Goal: Transaction & Acquisition: Subscribe to service/newsletter

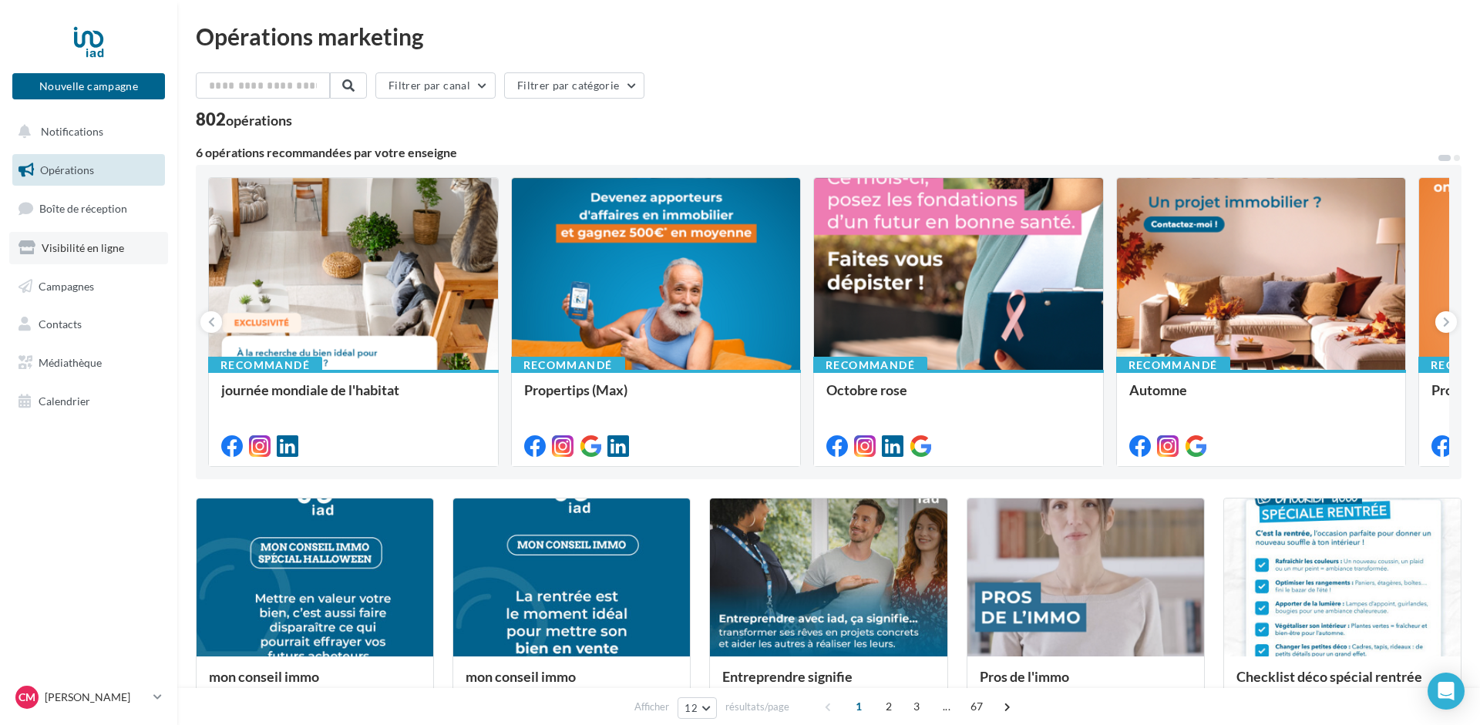
click at [63, 242] on span "Visibilité en ligne" at bounding box center [83, 247] width 82 height 13
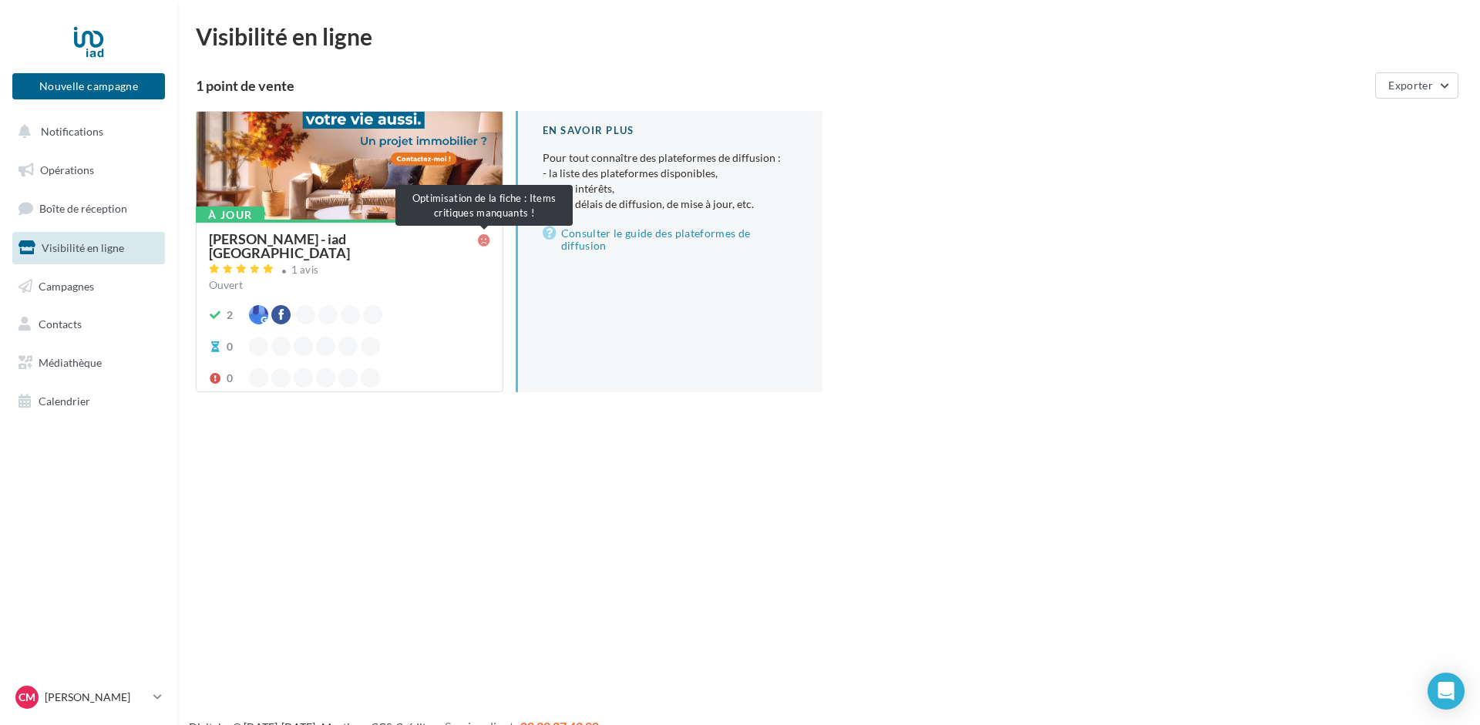
click at [484, 238] on icon at bounding box center [484, 240] width 12 height 12
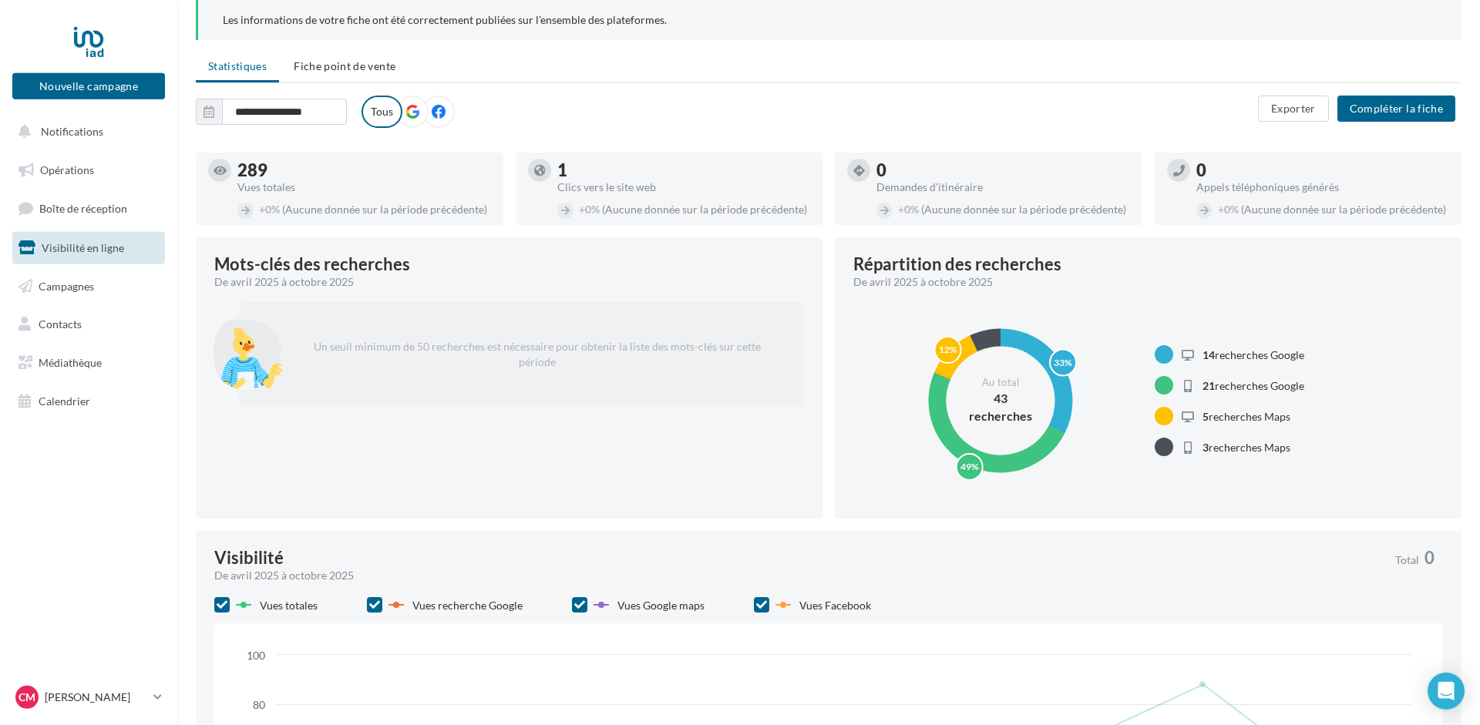
scroll to position [79, 0]
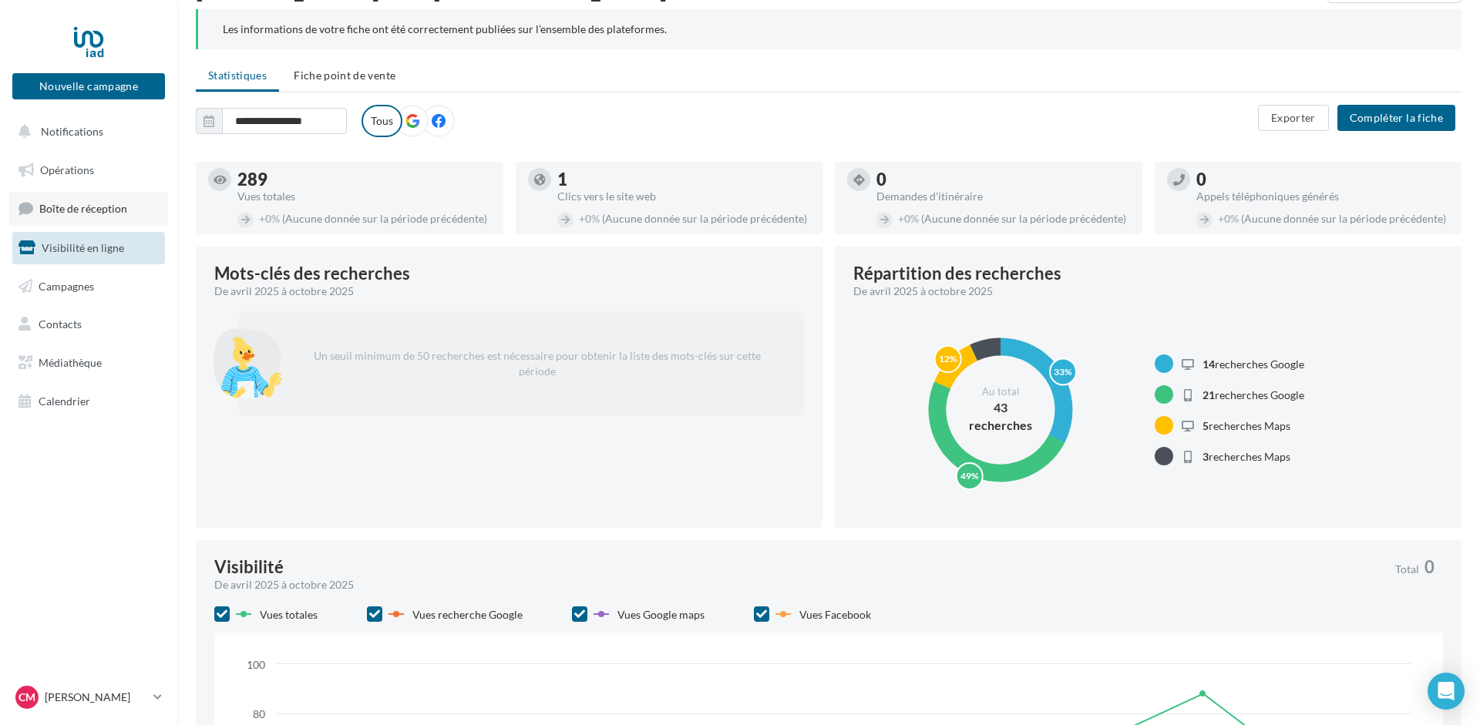
click at [101, 205] on span "Boîte de réception" at bounding box center [83, 208] width 88 height 13
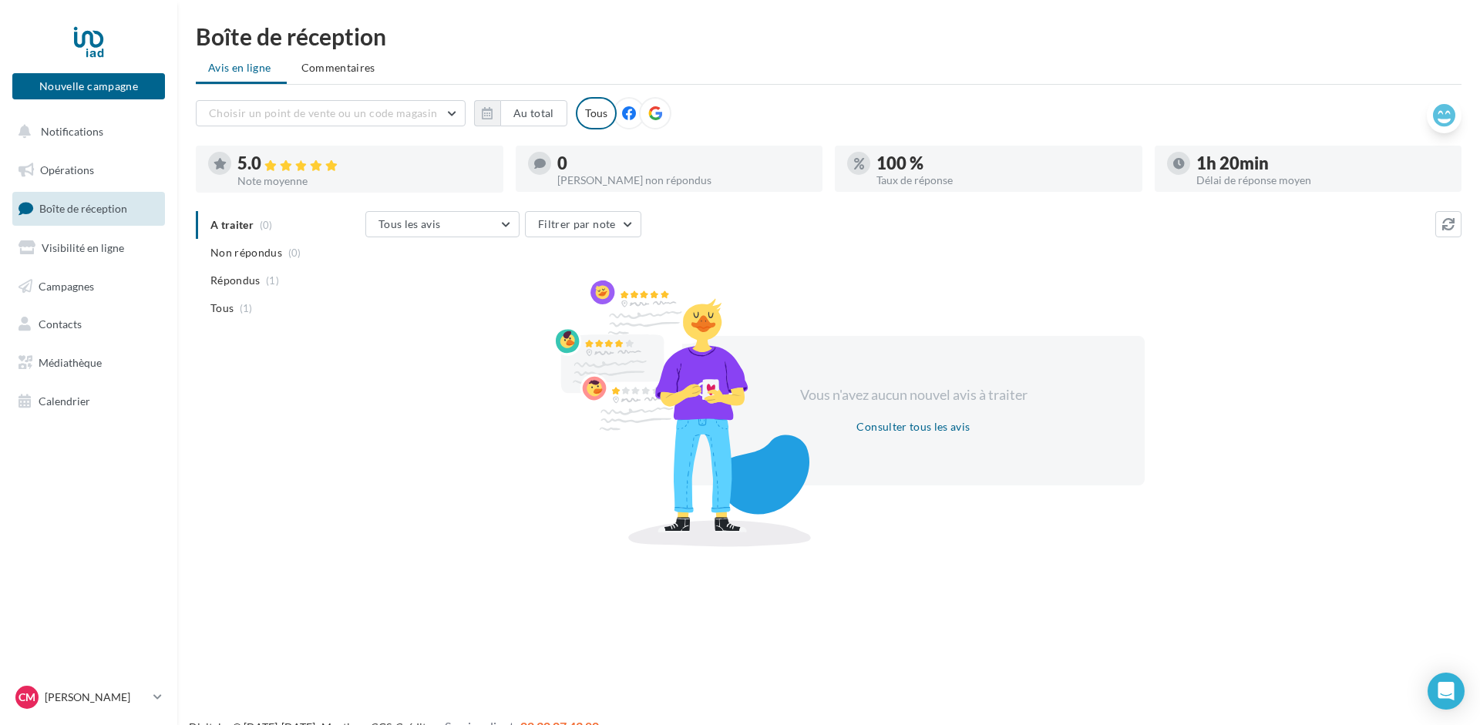
click at [1444, 108] on icon at bounding box center [1444, 115] width 22 height 23
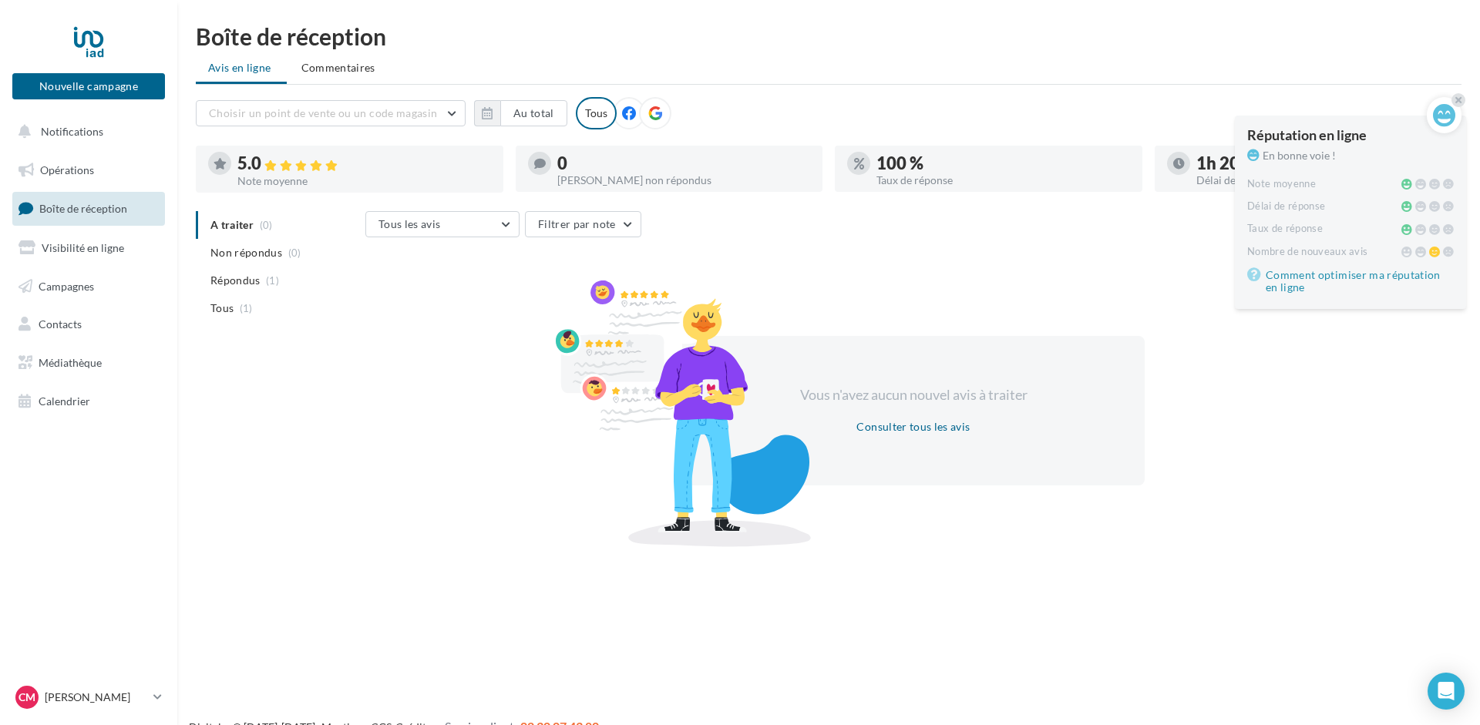
click at [1030, 281] on div "Tous les avis Tous les avis Avis avec commentaire Avis sans commentaire Filtrer…" at bounding box center [913, 376] width 1096 height 330
click at [322, 442] on div "A traiter (0) Non répondus (0) Répondus (1) Tous (1) Tous les avis Tous les avi…" at bounding box center [829, 376] width 1266 height 330
click at [84, 29] on div at bounding box center [88, 41] width 123 height 39
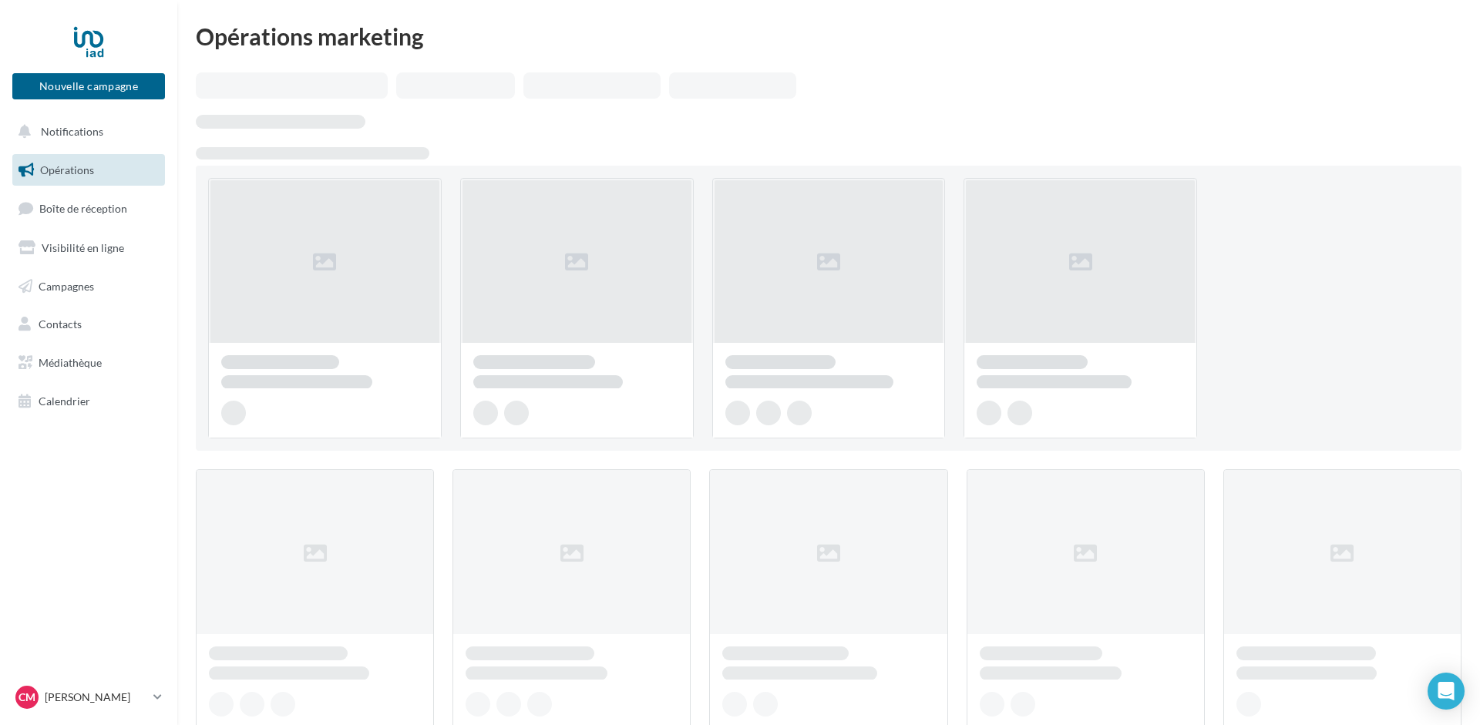
click at [52, 284] on span "Campagnes" at bounding box center [66, 285] width 55 height 13
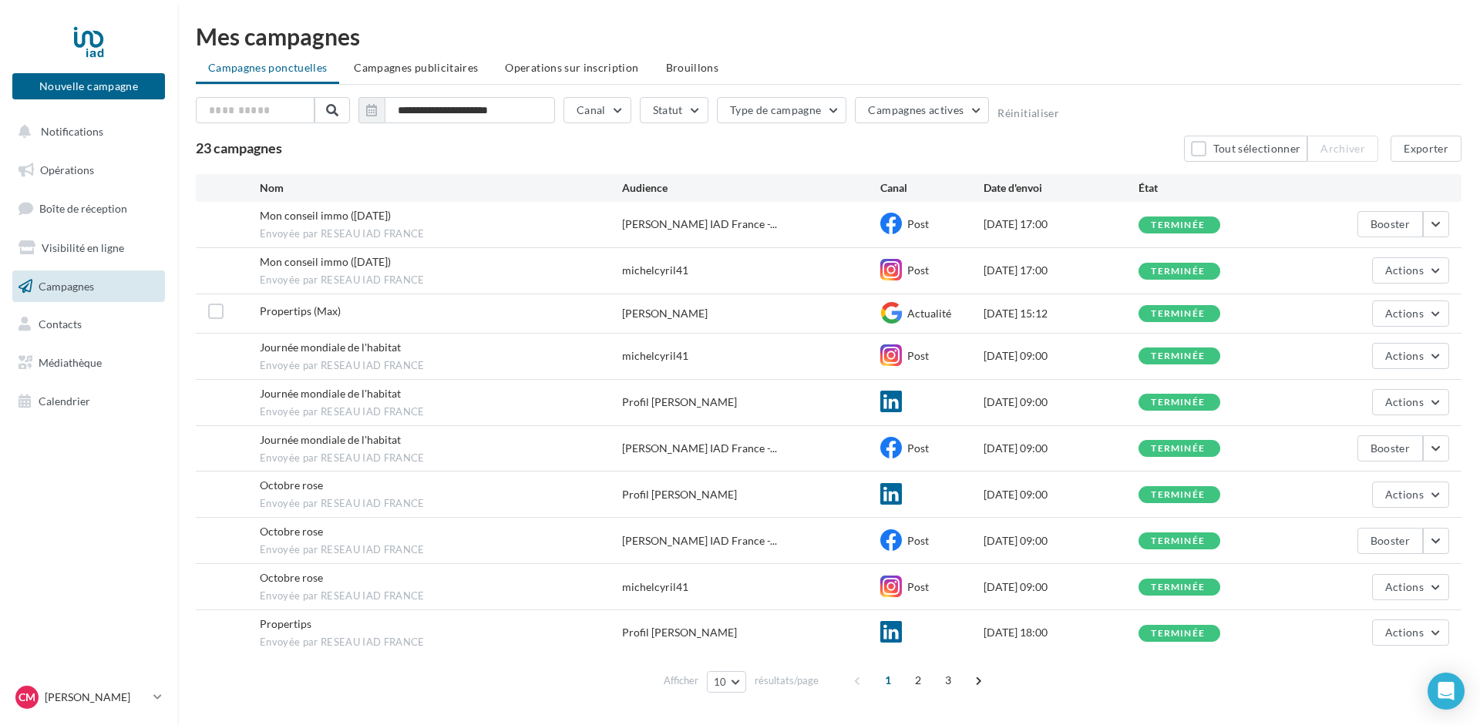
click at [338, 216] on span "Mon conseil immo ([DATE])" at bounding box center [325, 215] width 131 height 13
click at [69, 169] on span "Opérations" at bounding box center [67, 169] width 54 height 13
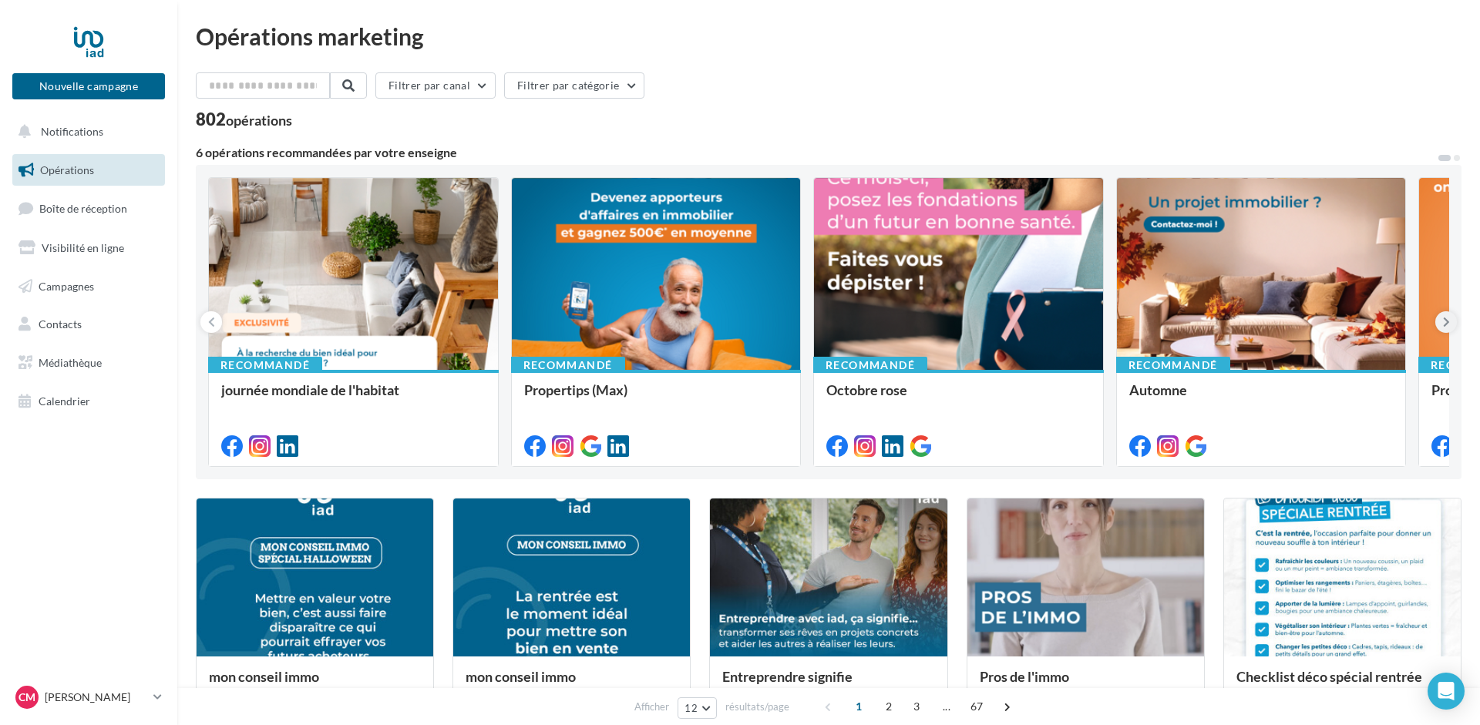
click at [1452, 320] on button at bounding box center [1446, 322] width 22 height 22
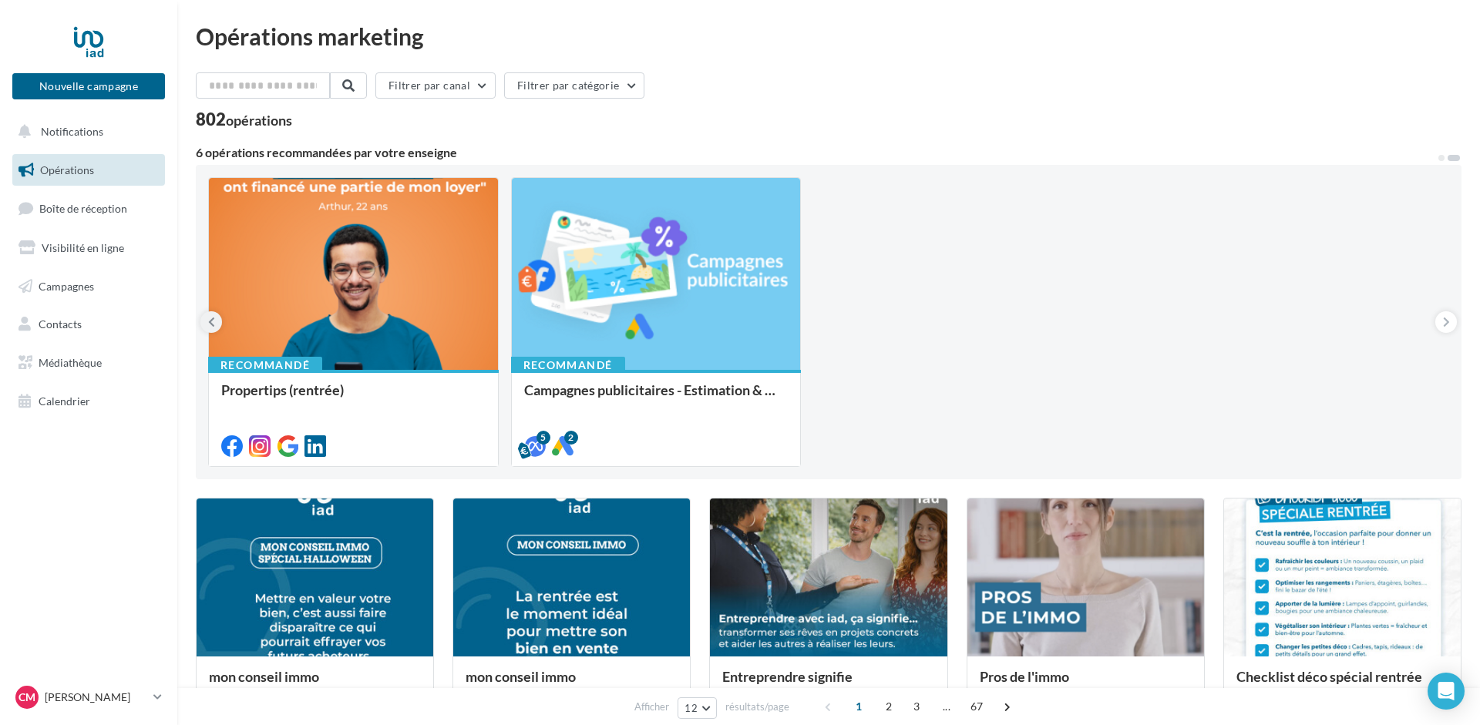
click at [207, 321] on button at bounding box center [211, 322] width 22 height 22
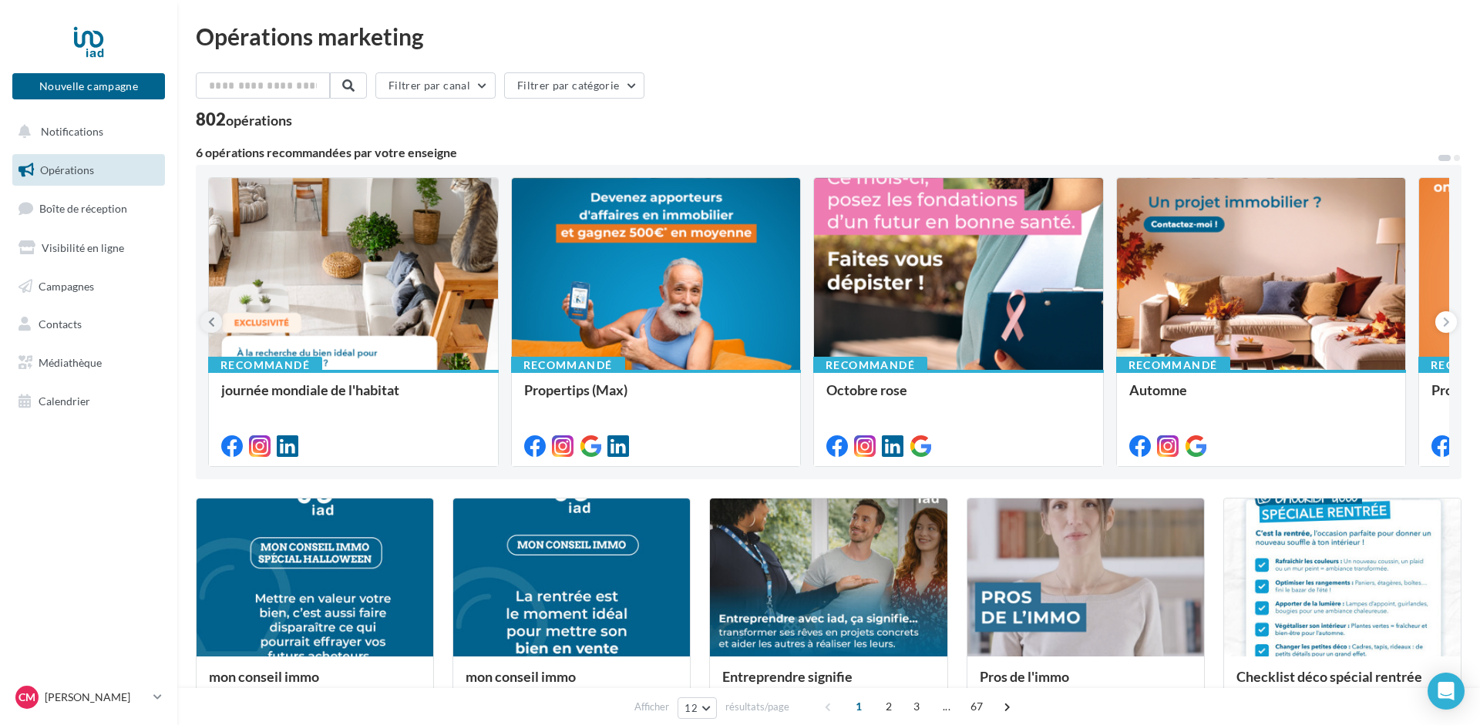
click at [208, 326] on icon at bounding box center [211, 321] width 7 height 15
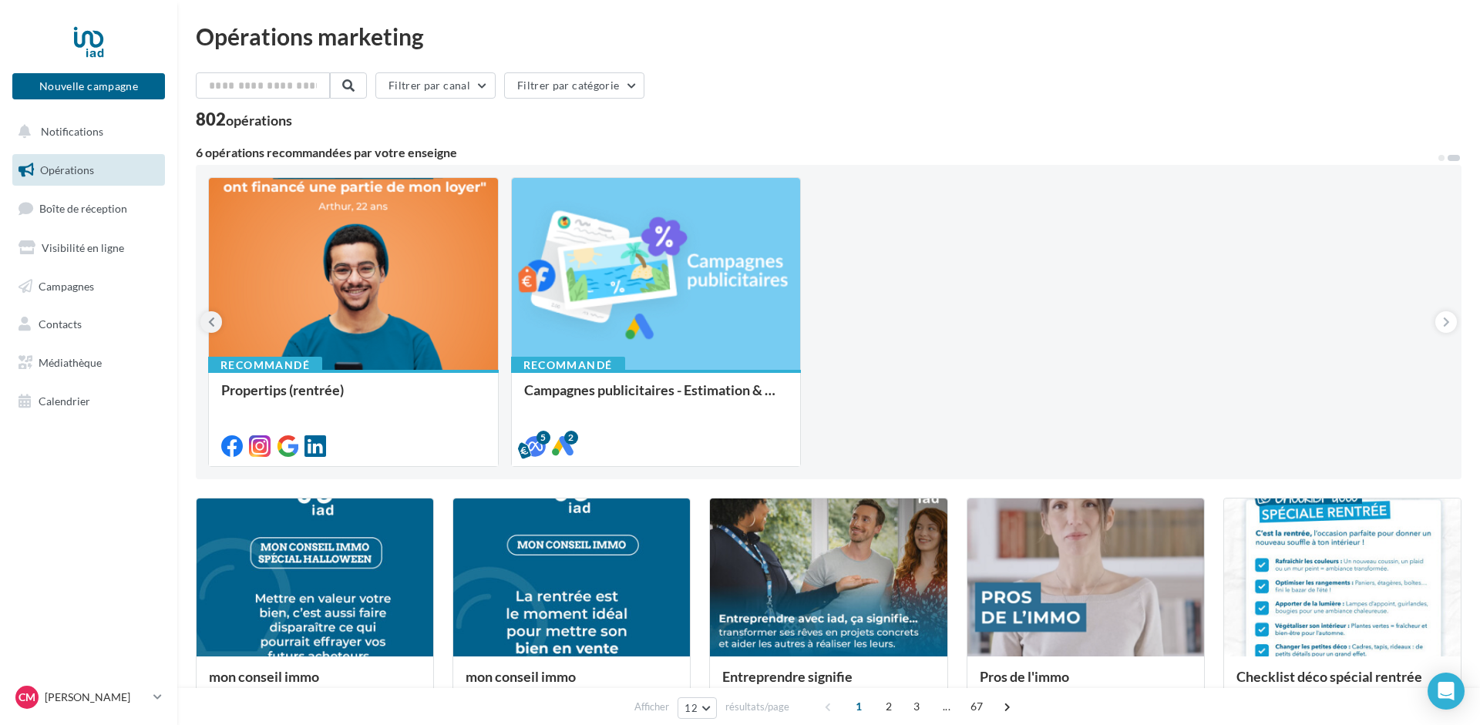
click at [209, 325] on icon at bounding box center [211, 321] width 7 height 15
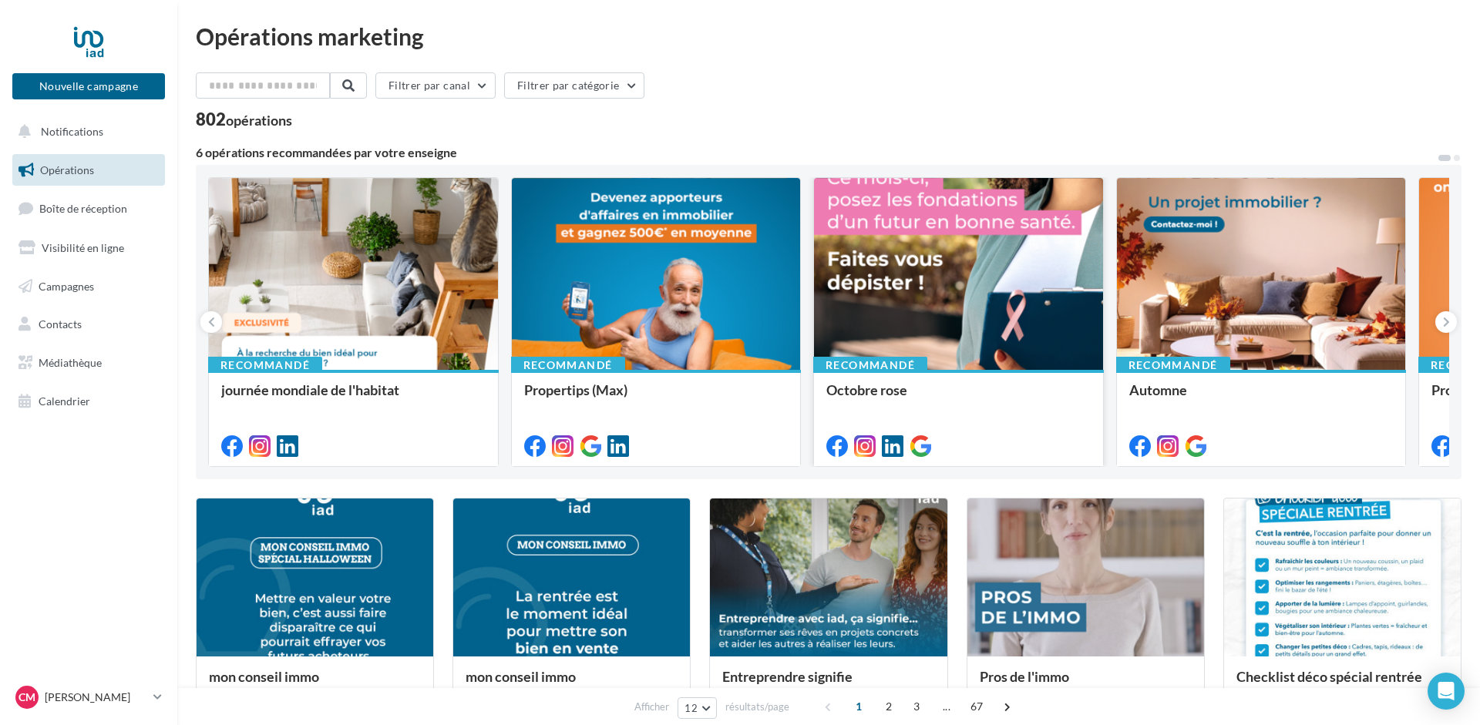
drag, startPoint x: 907, startPoint y: 531, endPoint x: 875, endPoint y: 308, distance: 225.1
click at [278, 89] on input "text" at bounding box center [264, 85] width 136 height 26
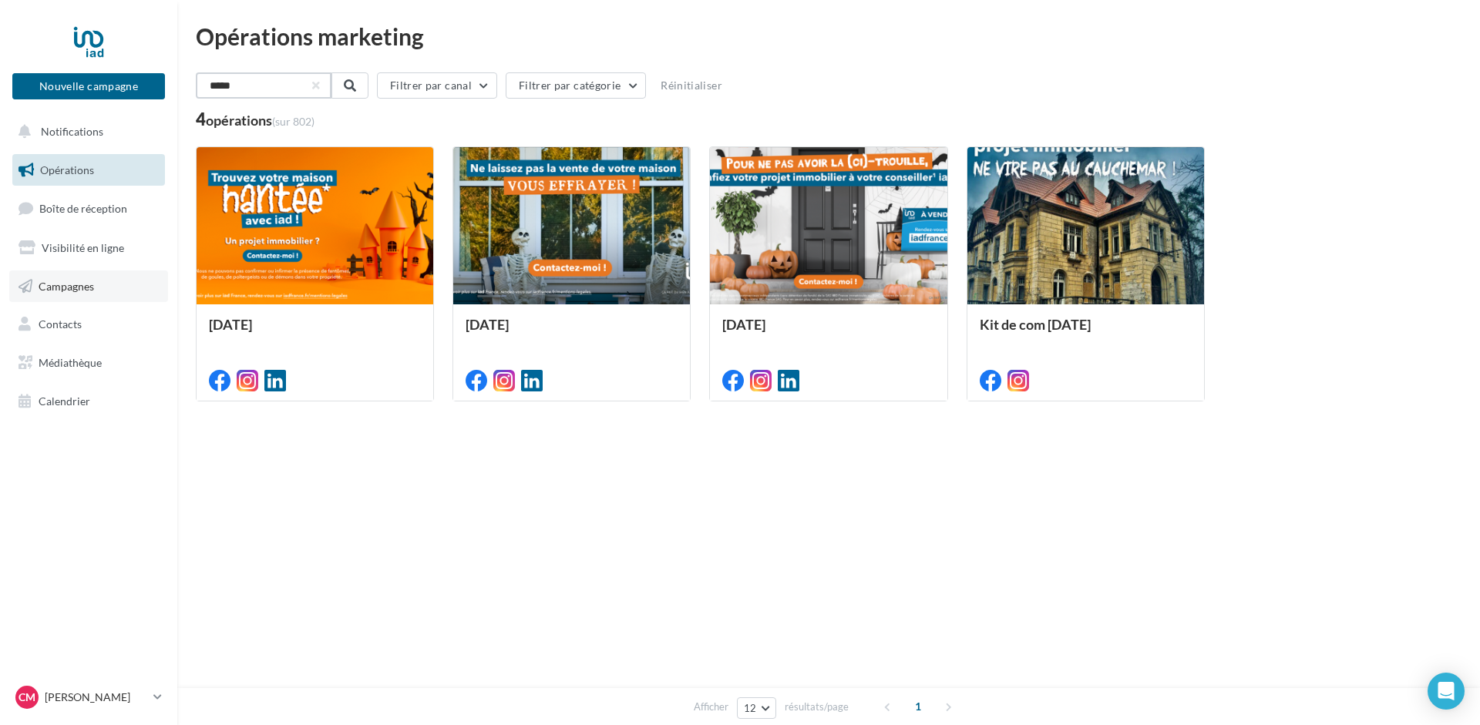
type input "*****"
click at [71, 291] on span "Campagnes" at bounding box center [66, 285] width 55 height 13
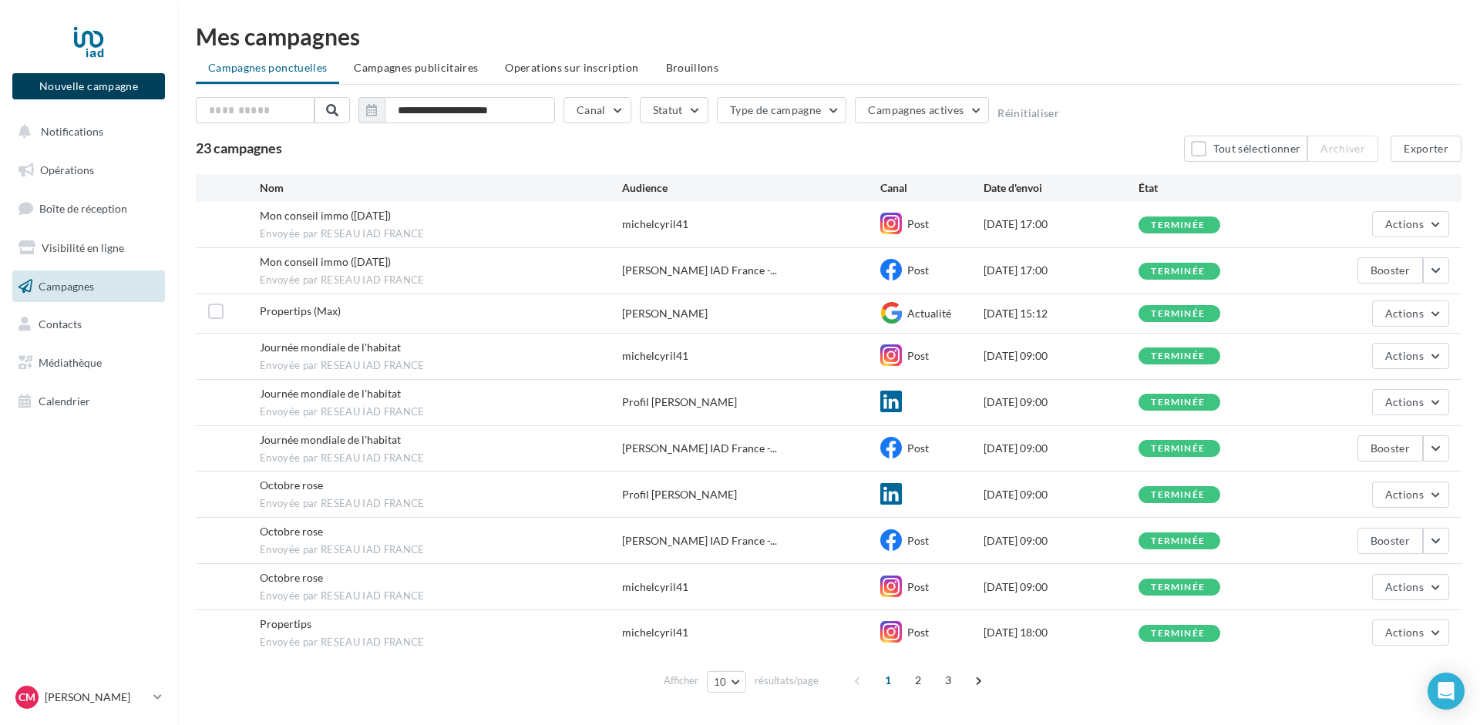
click at [76, 83] on button "Nouvelle campagne" at bounding box center [88, 86] width 153 height 26
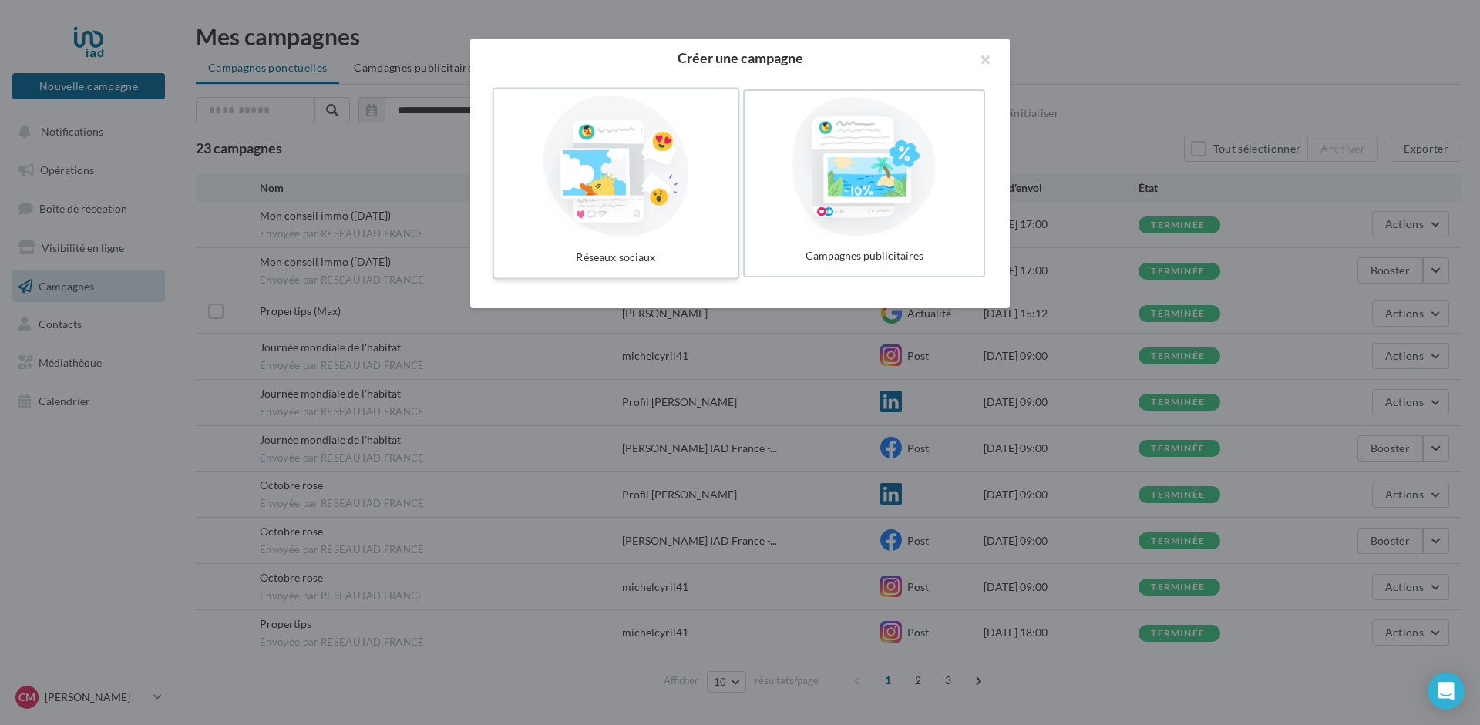
click at [645, 168] on div at bounding box center [615, 167] width 231 height 142
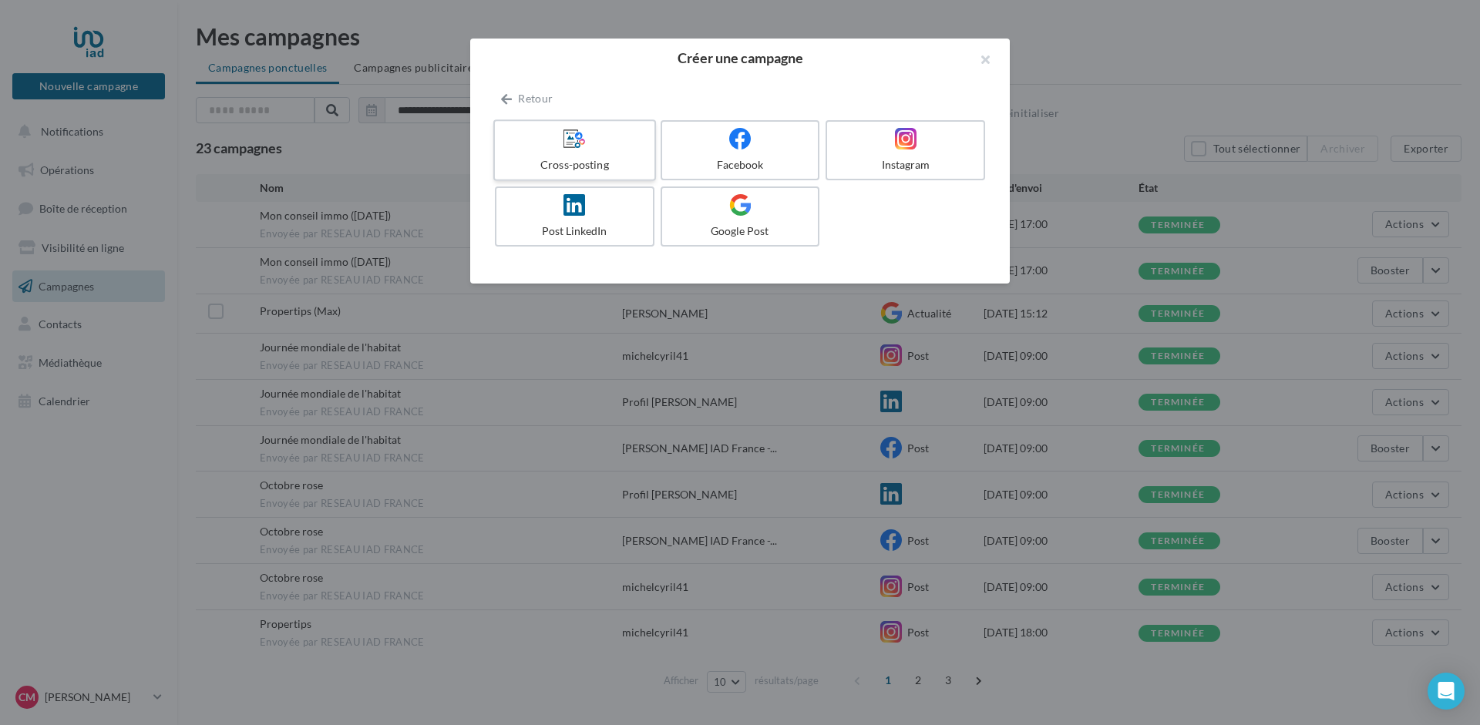
click at [574, 145] on icon at bounding box center [574, 138] width 22 height 22
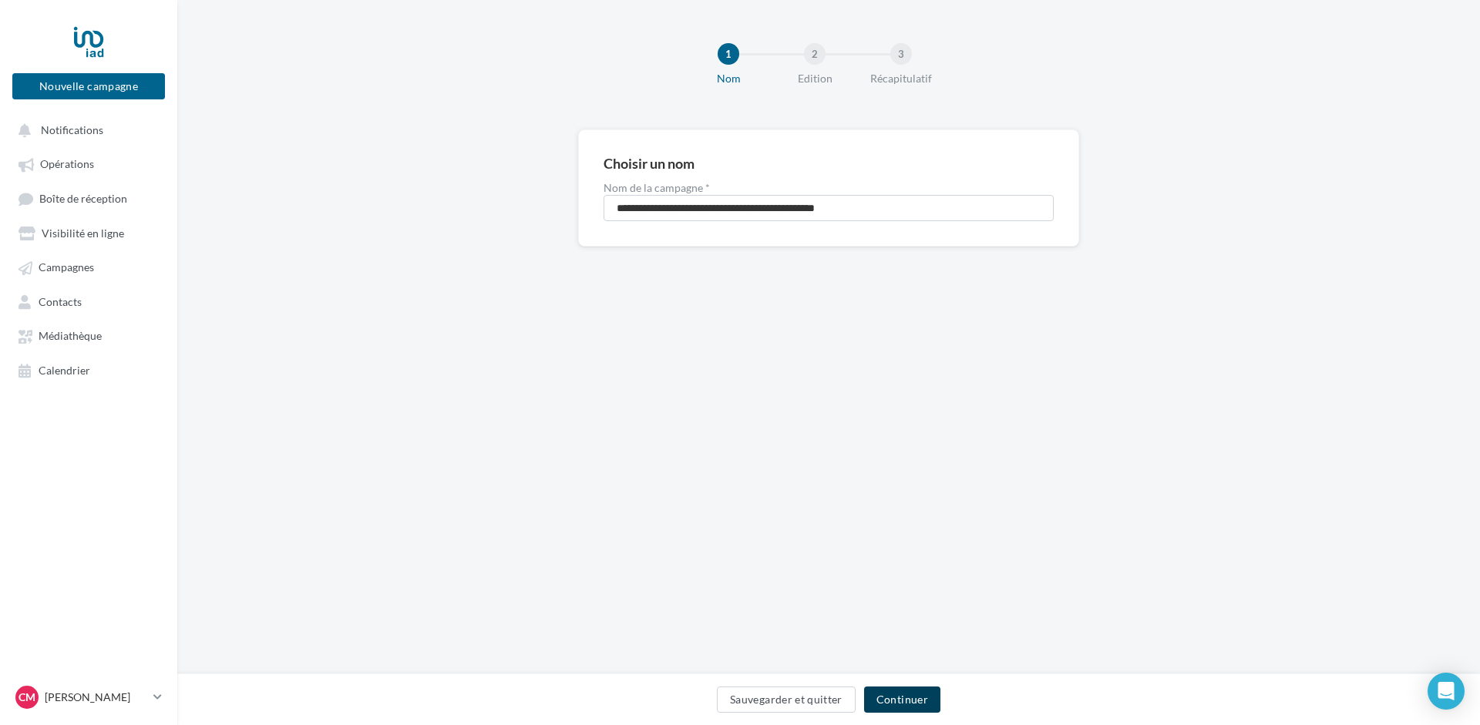
click at [900, 697] on button "Continuer" at bounding box center [902, 700] width 76 height 26
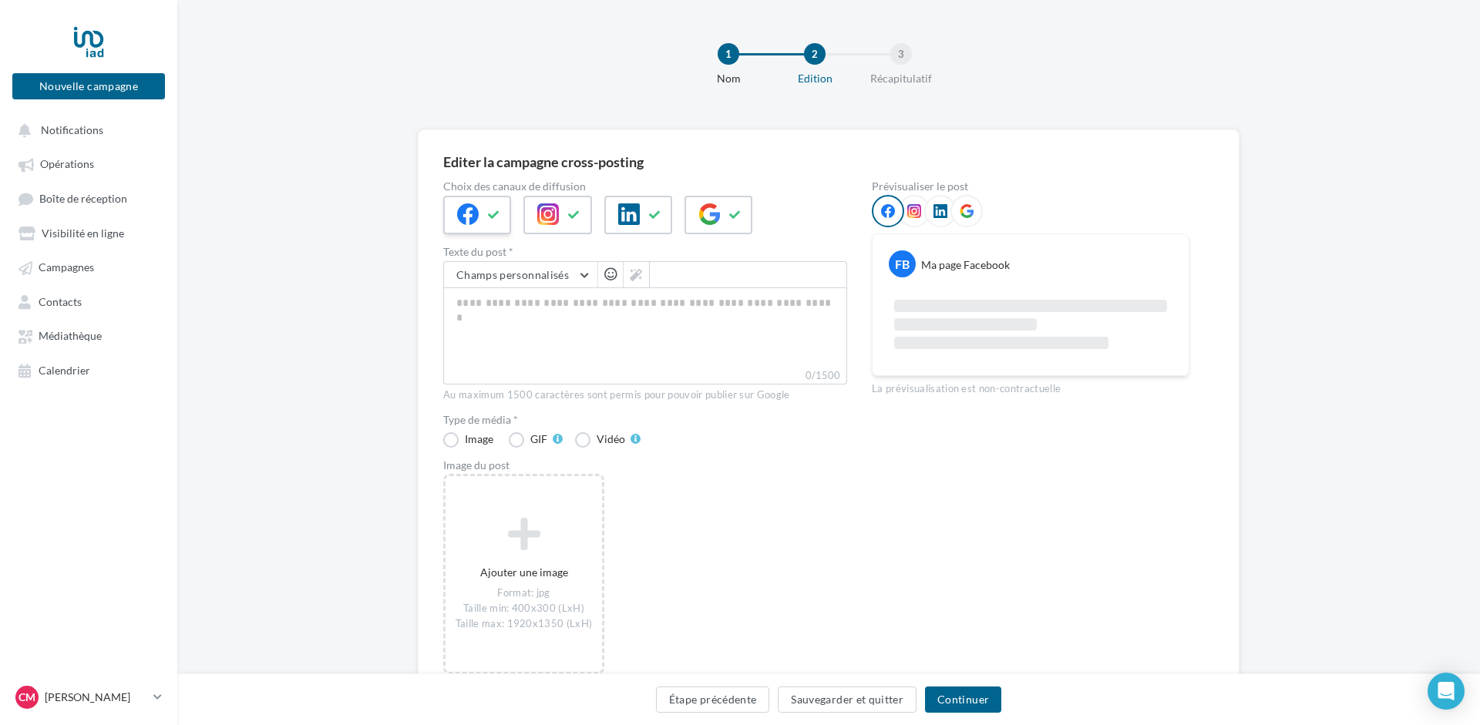
click at [497, 211] on icon at bounding box center [494, 215] width 12 height 11
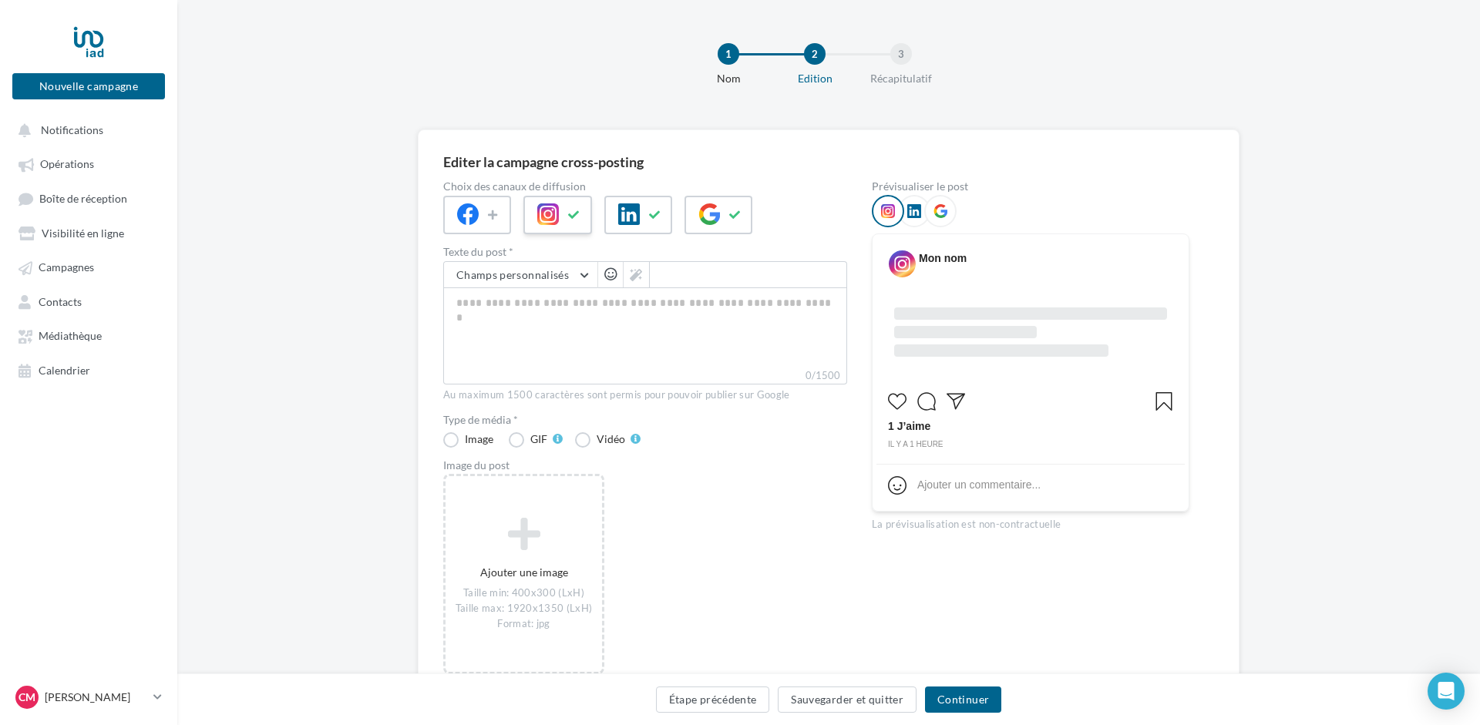
click at [579, 215] on icon at bounding box center [574, 215] width 12 height 11
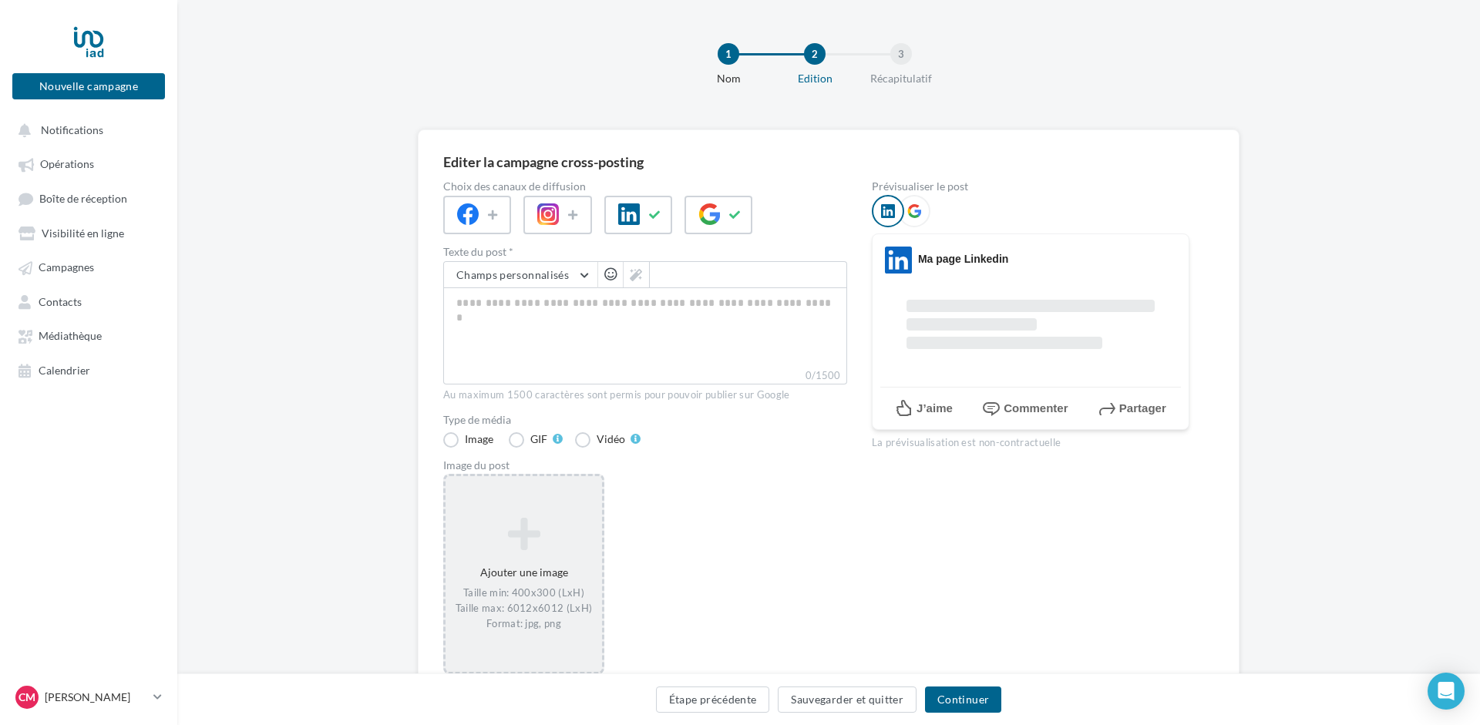
click at [519, 572] on div "Ajouter une image Taille min: 400x300 (LxH) Taille max: 6012x6012 (LxH) Format:…" at bounding box center [523, 573] width 156 height 129
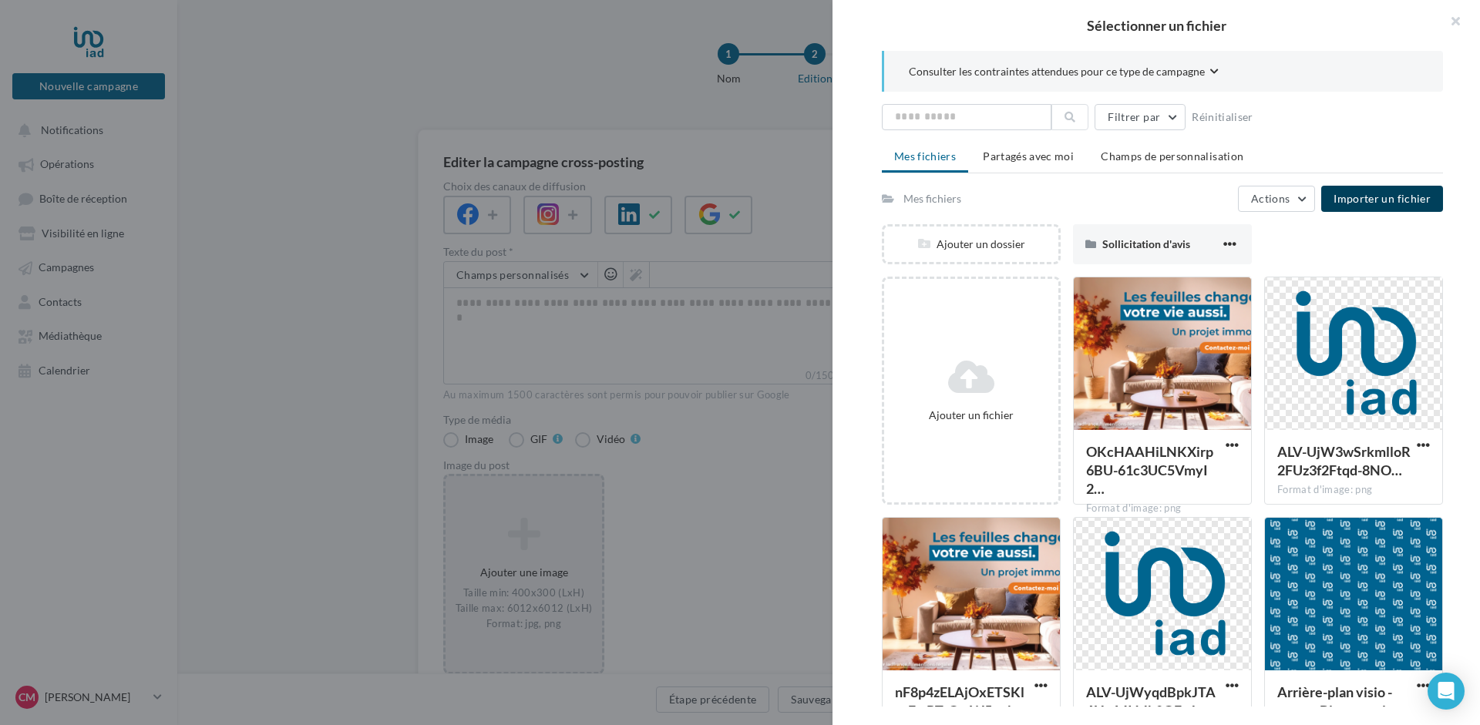
click at [1382, 192] on span "Importer un fichier" at bounding box center [1381, 198] width 97 height 13
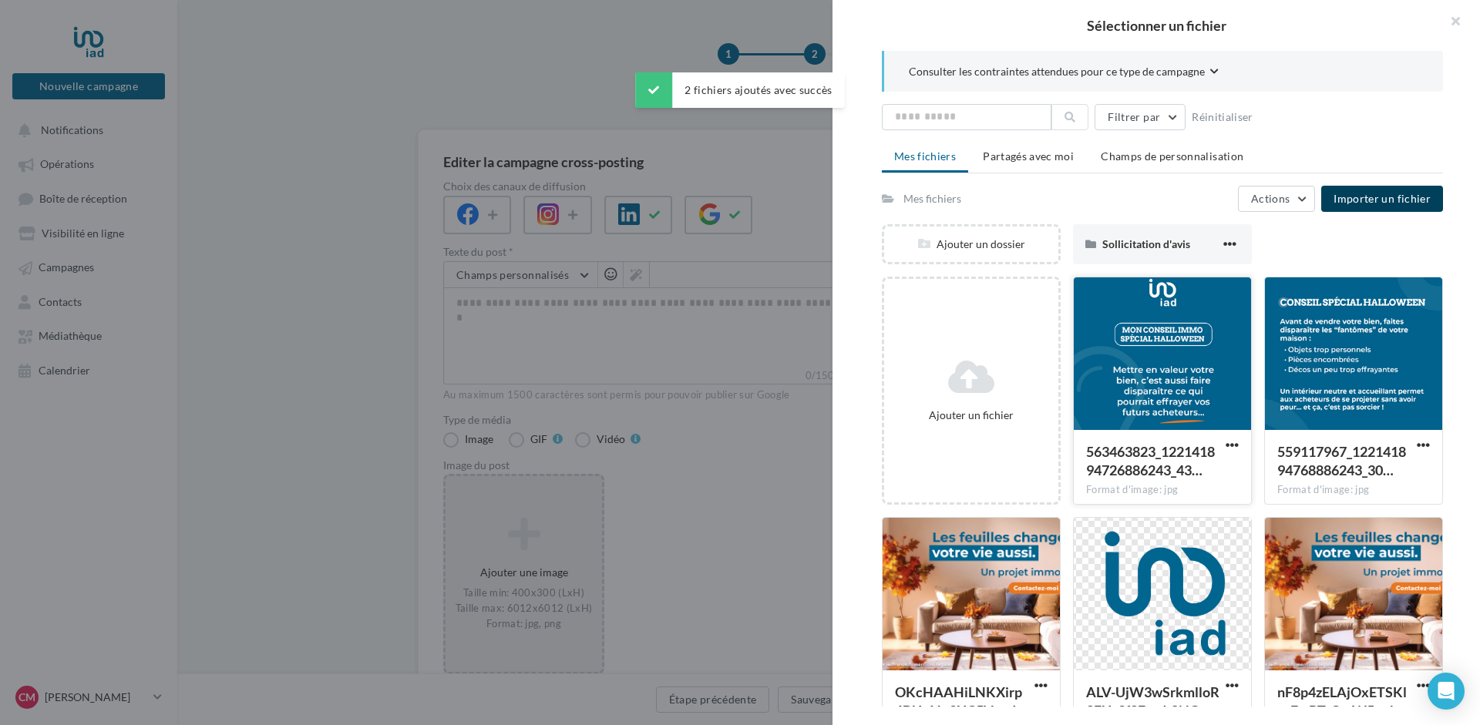
click at [1196, 354] on div at bounding box center [1162, 354] width 177 height 154
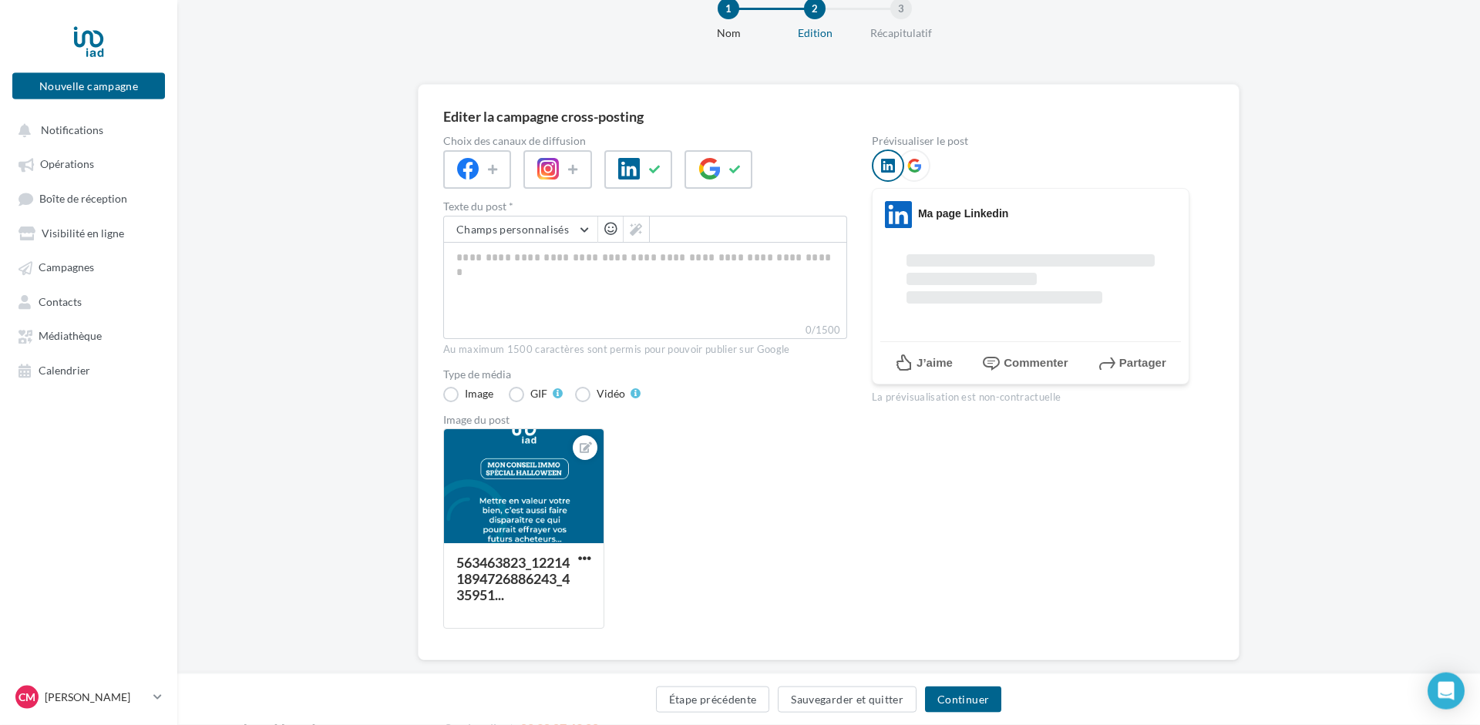
scroll to position [71, 0]
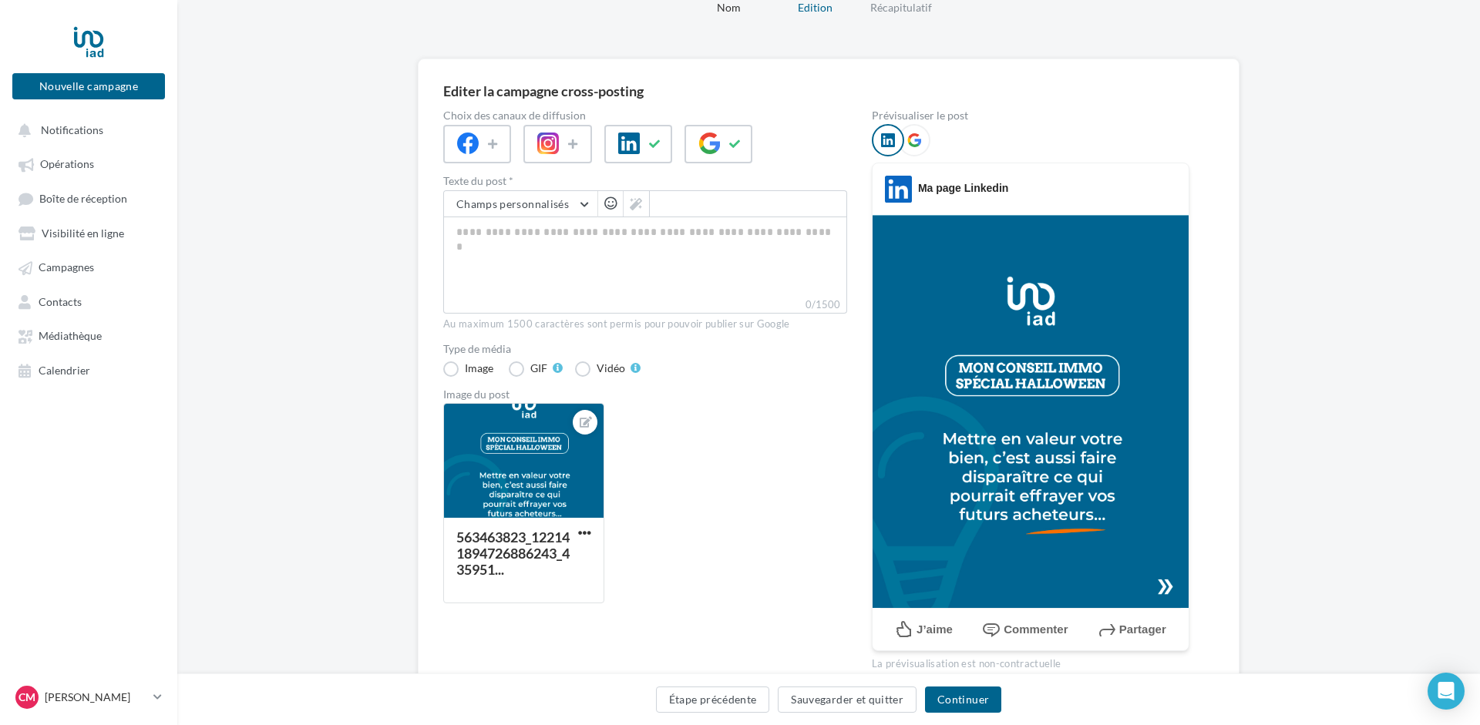
click at [667, 487] on div "563463823_122141894726886243_435951..." at bounding box center [651, 509] width 416 height 213
click at [647, 459] on div "563463823_122141894726886243_435951..." at bounding box center [651, 509] width 416 height 213
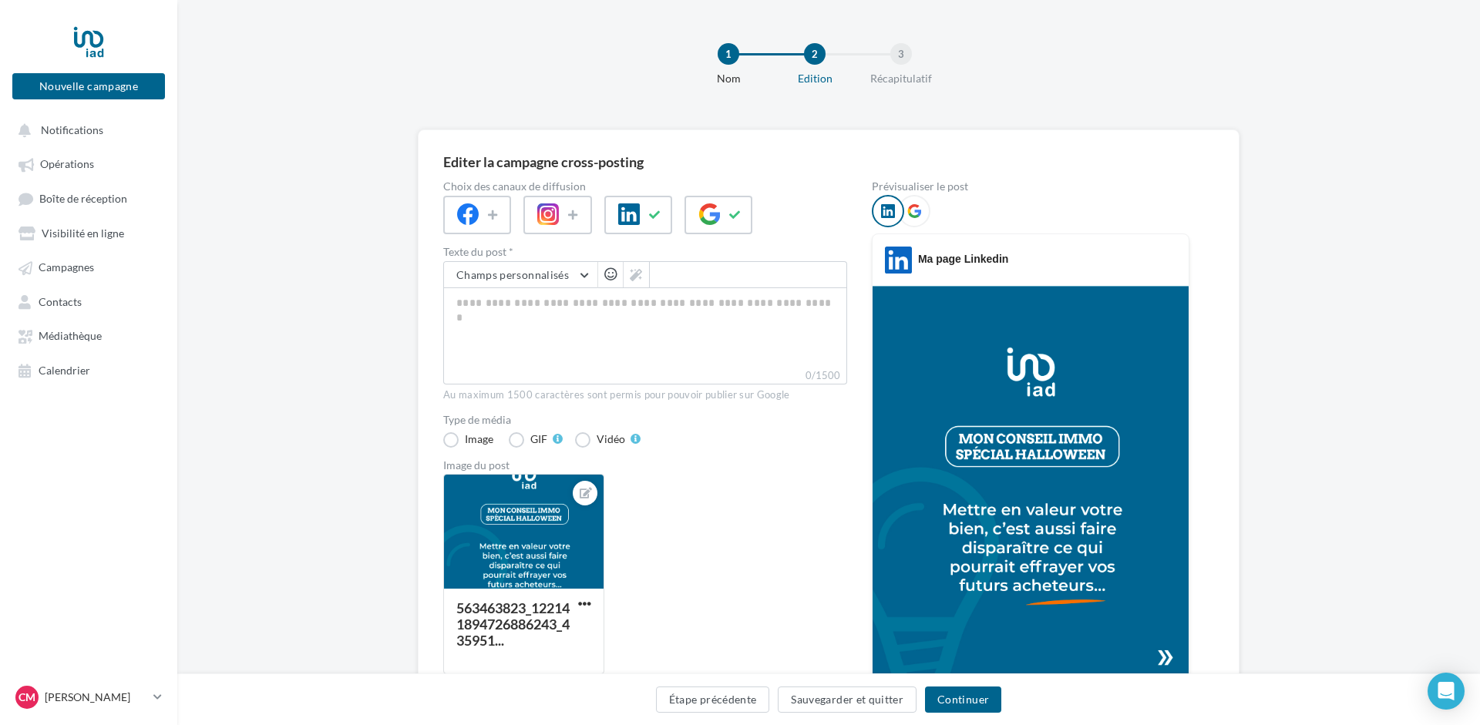
scroll to position [146, 0]
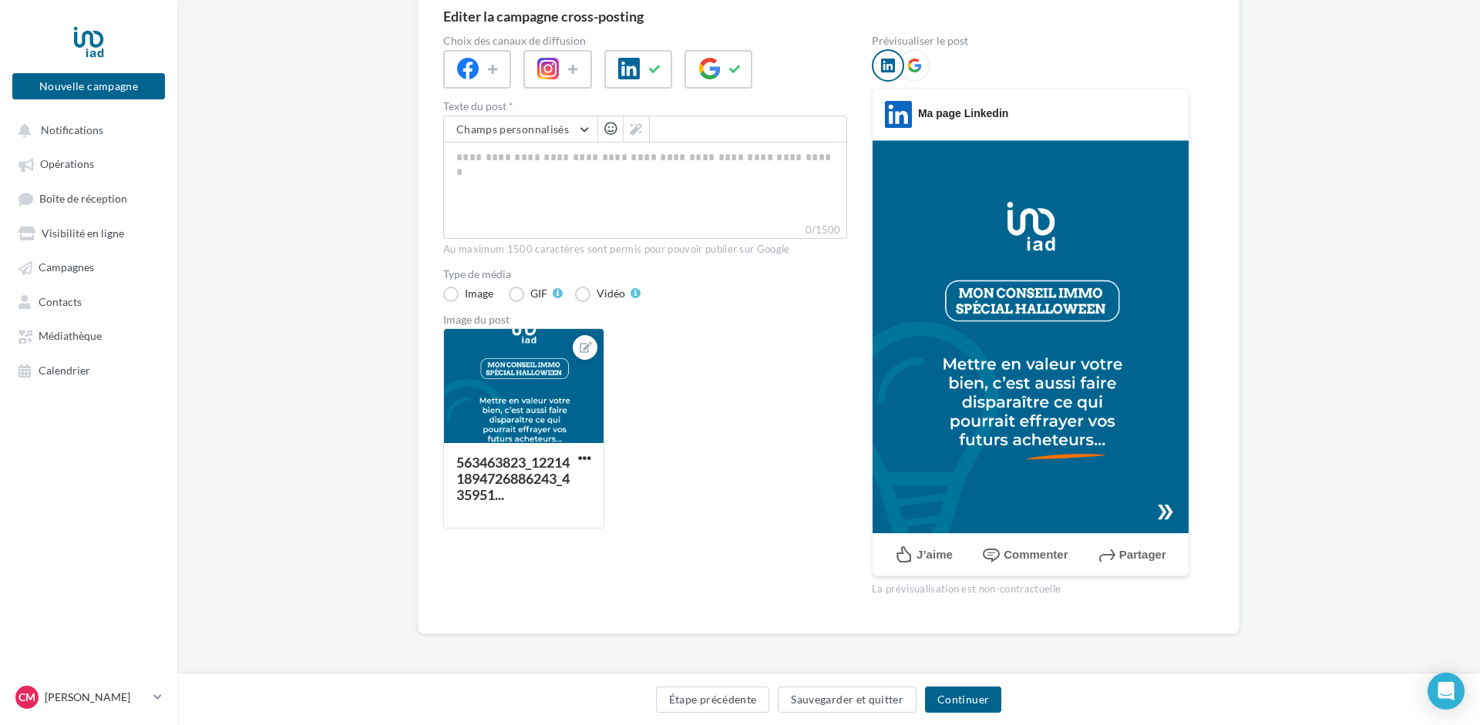
click at [646, 421] on div "563463823_122141894726886243_435951..." at bounding box center [651, 434] width 416 height 213
click at [641, 384] on div "563463823_122141894726886243_435951..." at bounding box center [651, 434] width 416 height 213
click at [449, 292] on label "Image" at bounding box center [469, 294] width 53 height 15
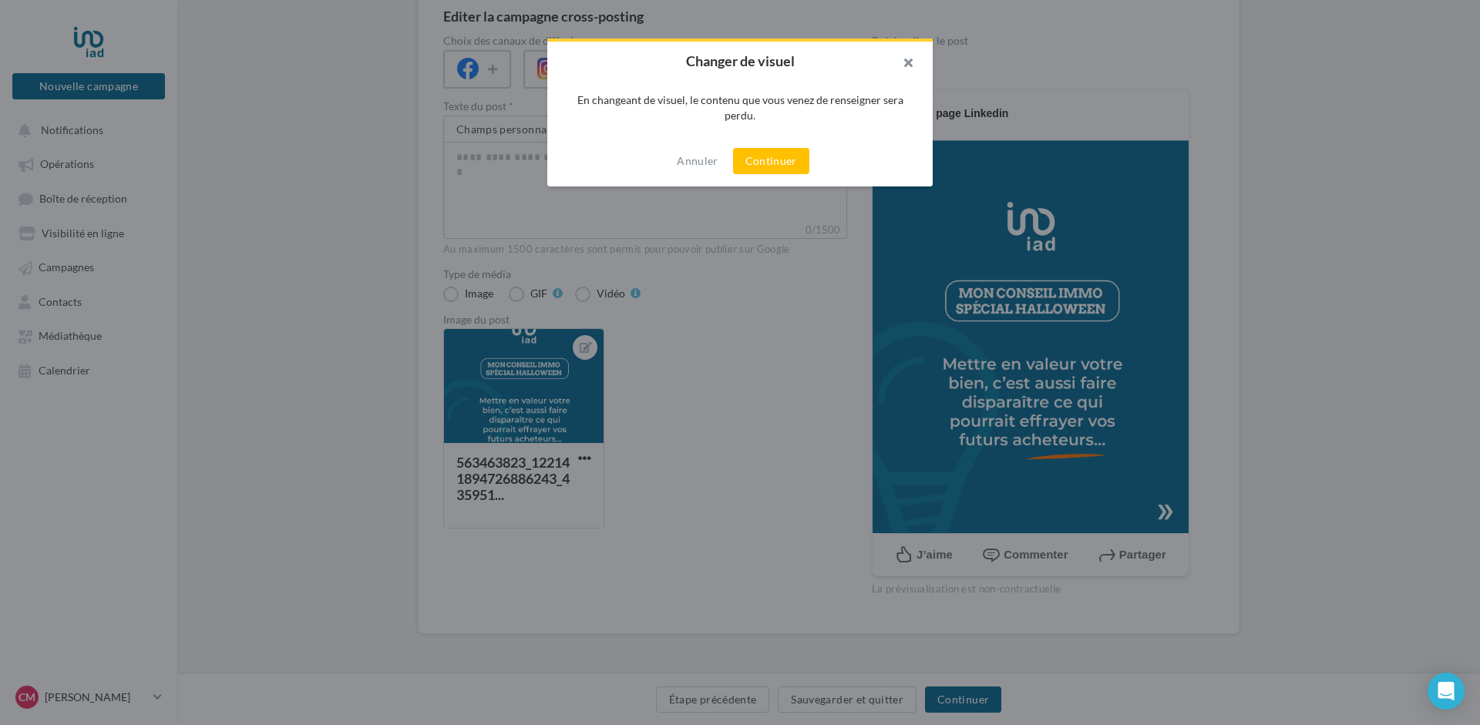
click at [913, 62] on button "button" at bounding box center [902, 65] width 62 height 46
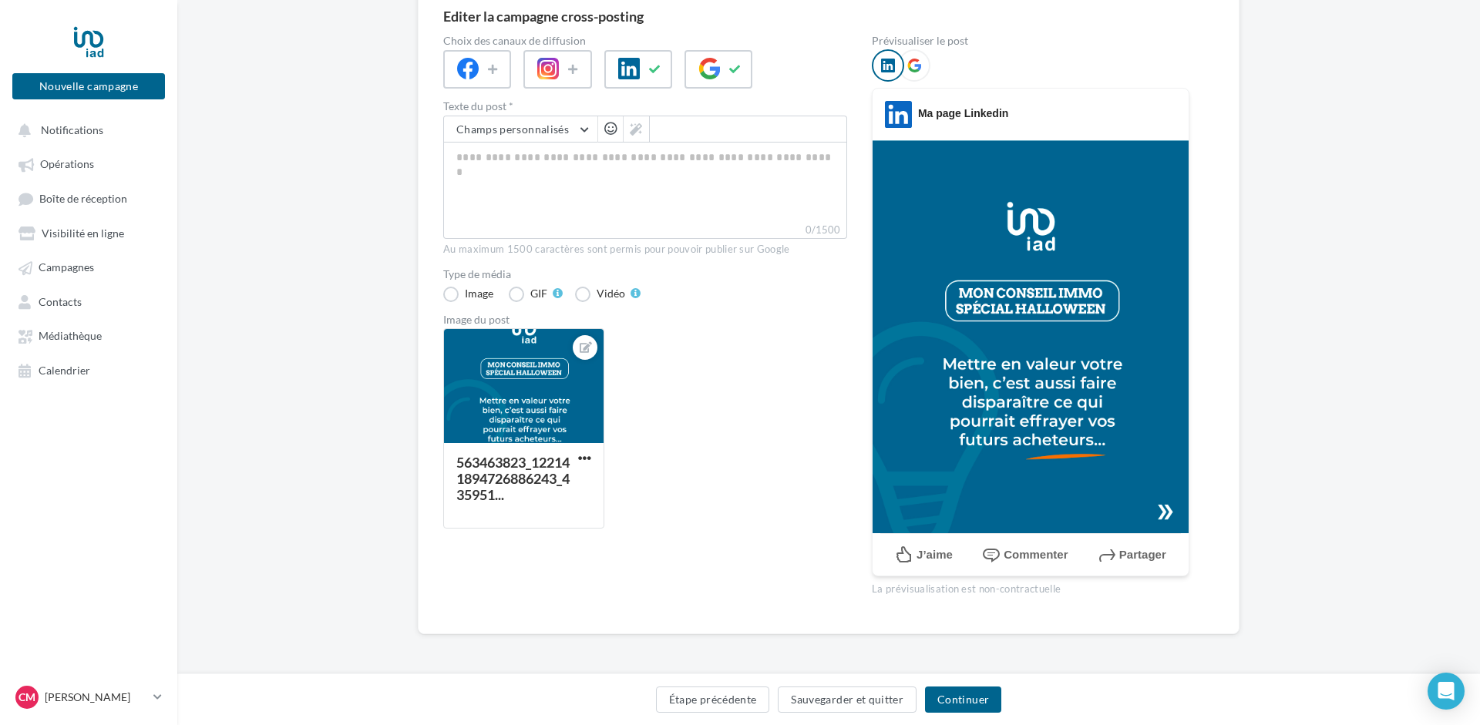
click at [677, 413] on div "563463823_122141894726886243_435951..." at bounding box center [651, 434] width 416 height 213
click at [581, 344] on icon at bounding box center [586, 347] width 12 height 11
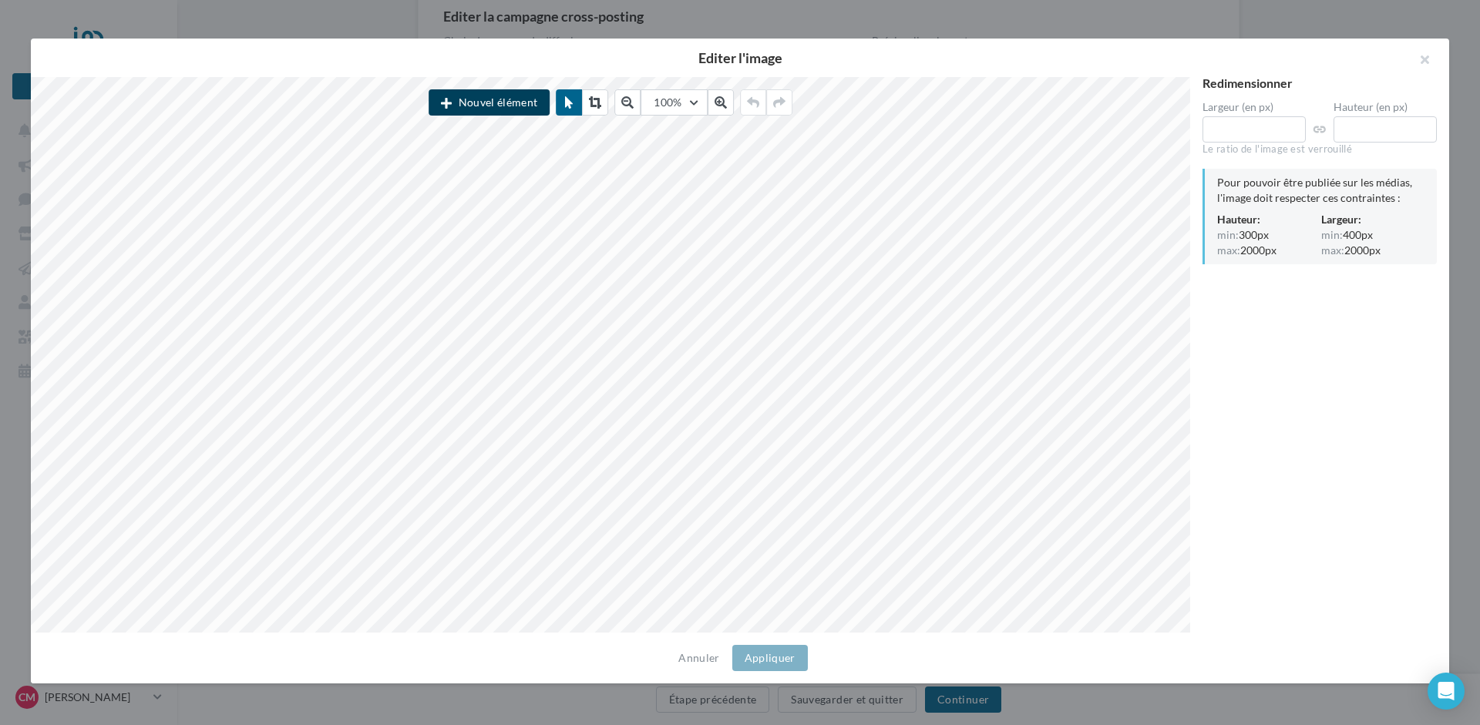
click at [496, 98] on button "Nouvel élément" at bounding box center [489, 102] width 121 height 26
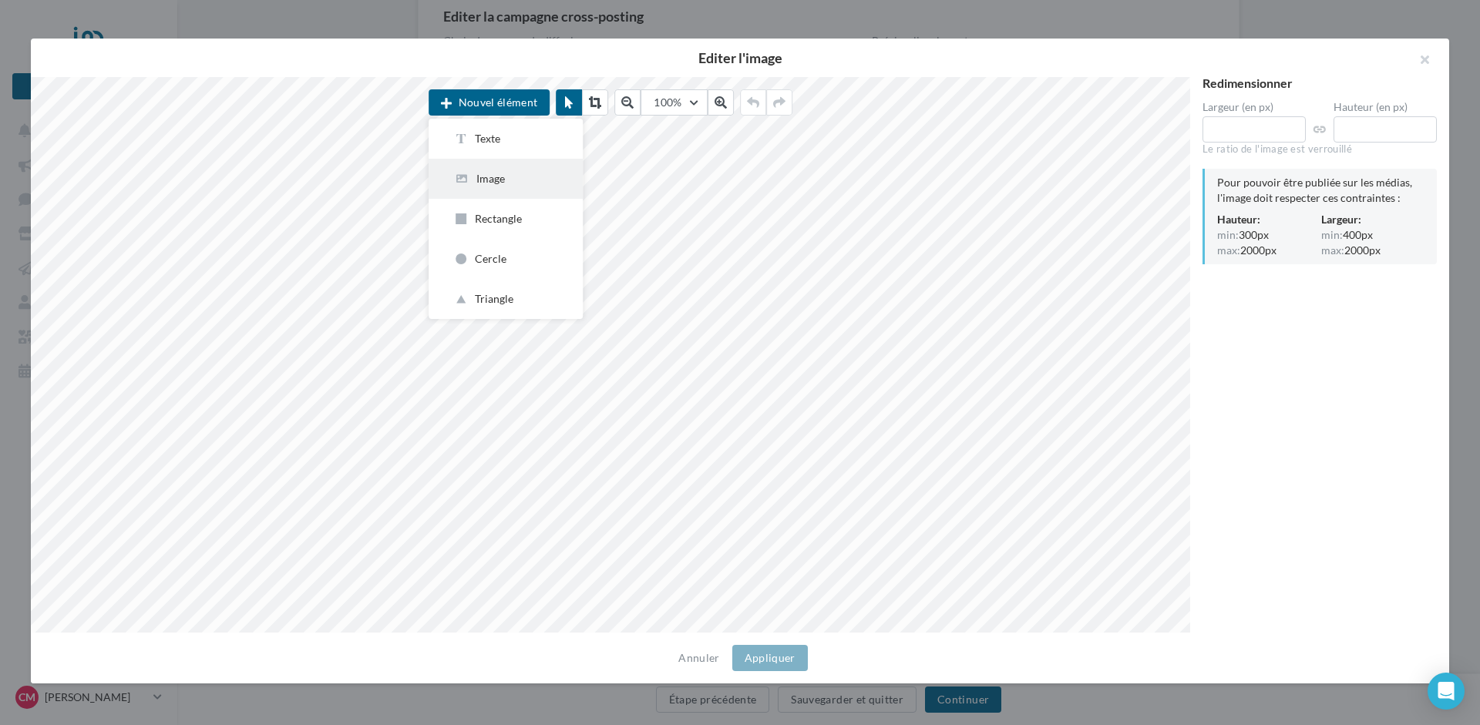
click at [489, 179] on div "Image" at bounding box center [505, 178] width 105 height 15
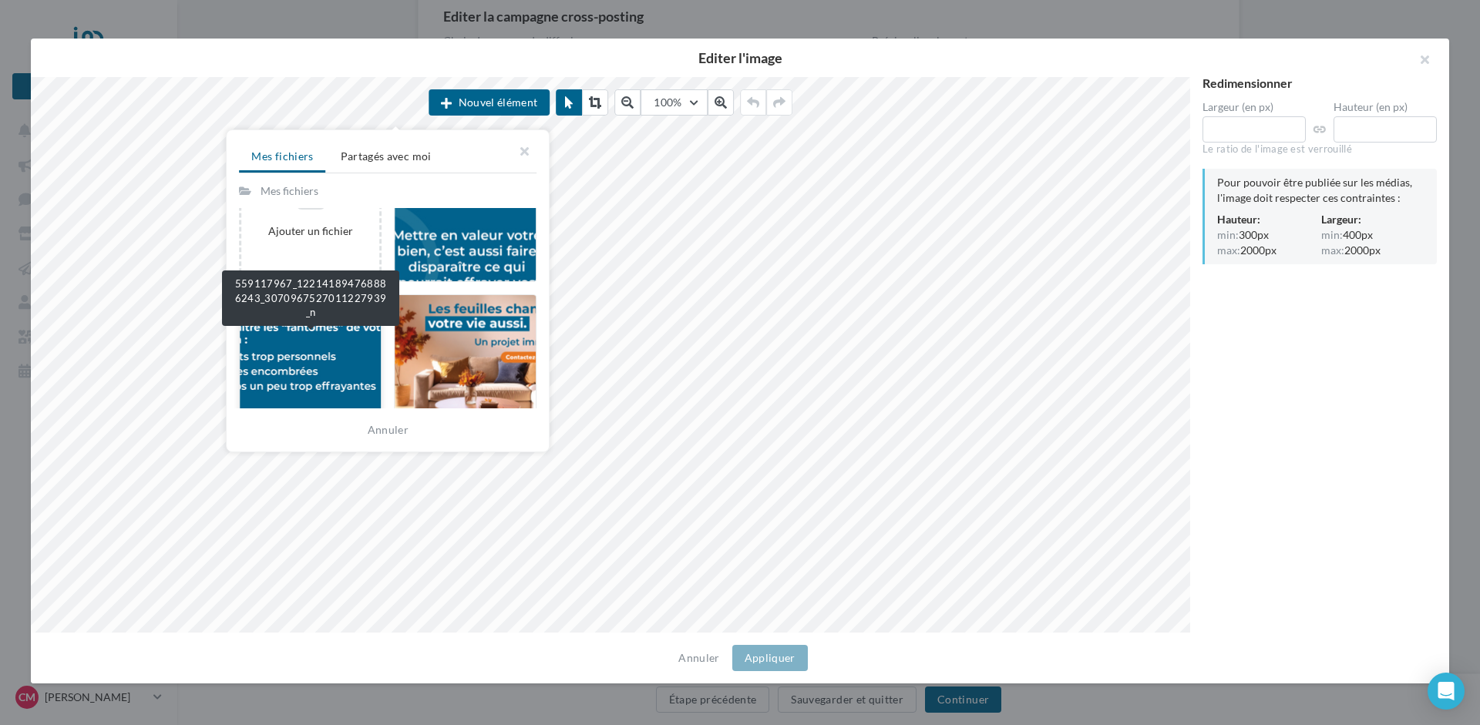
scroll to position [79, 0]
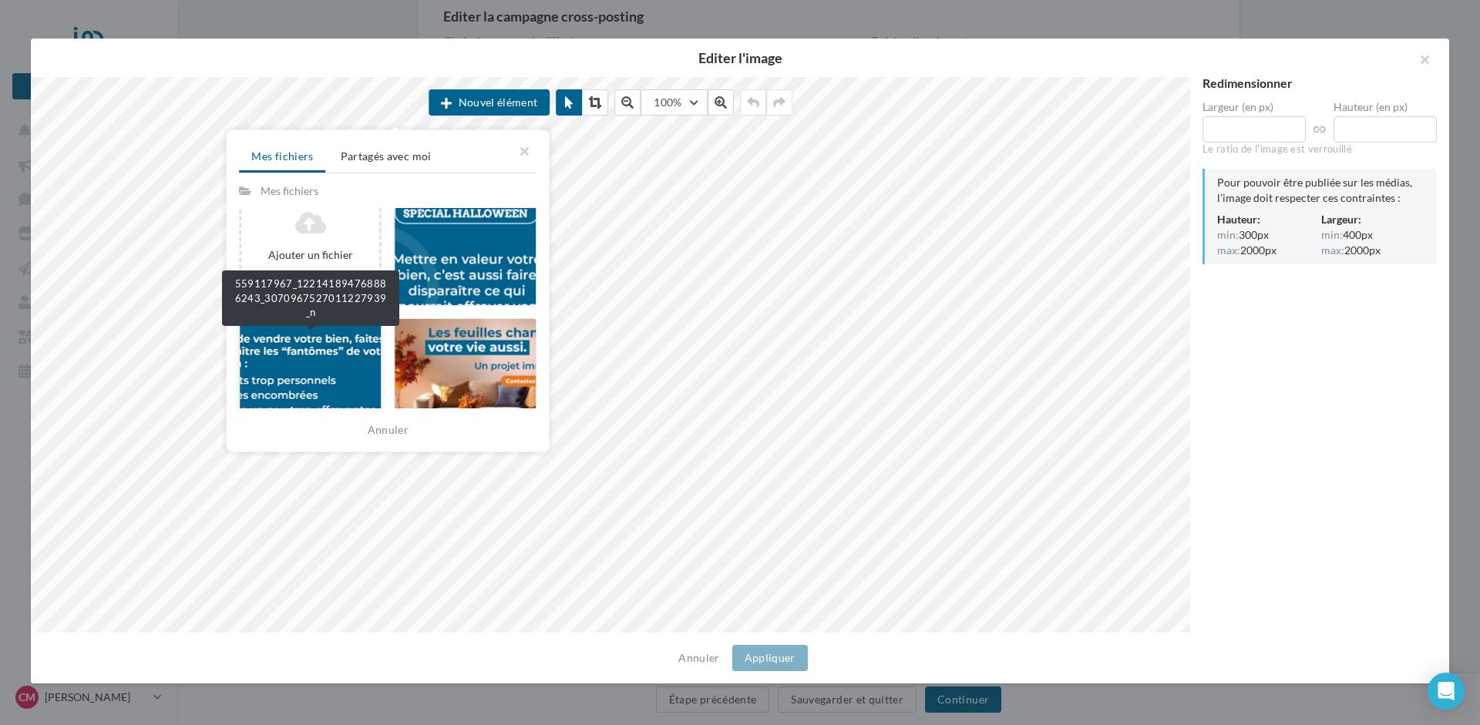
click at [293, 359] on div at bounding box center [310, 387] width 143 height 139
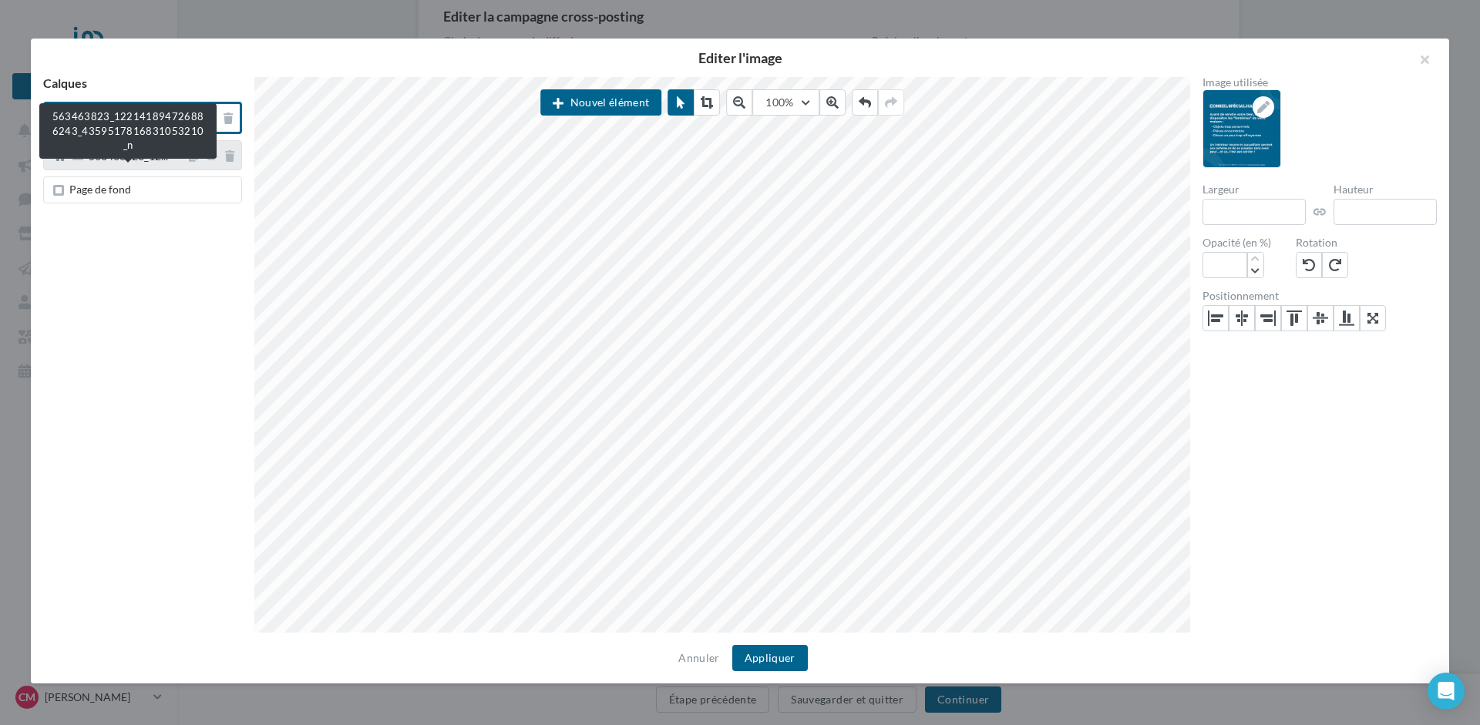
click at [134, 159] on span "563463823_12..." at bounding box center [128, 158] width 79 height 14
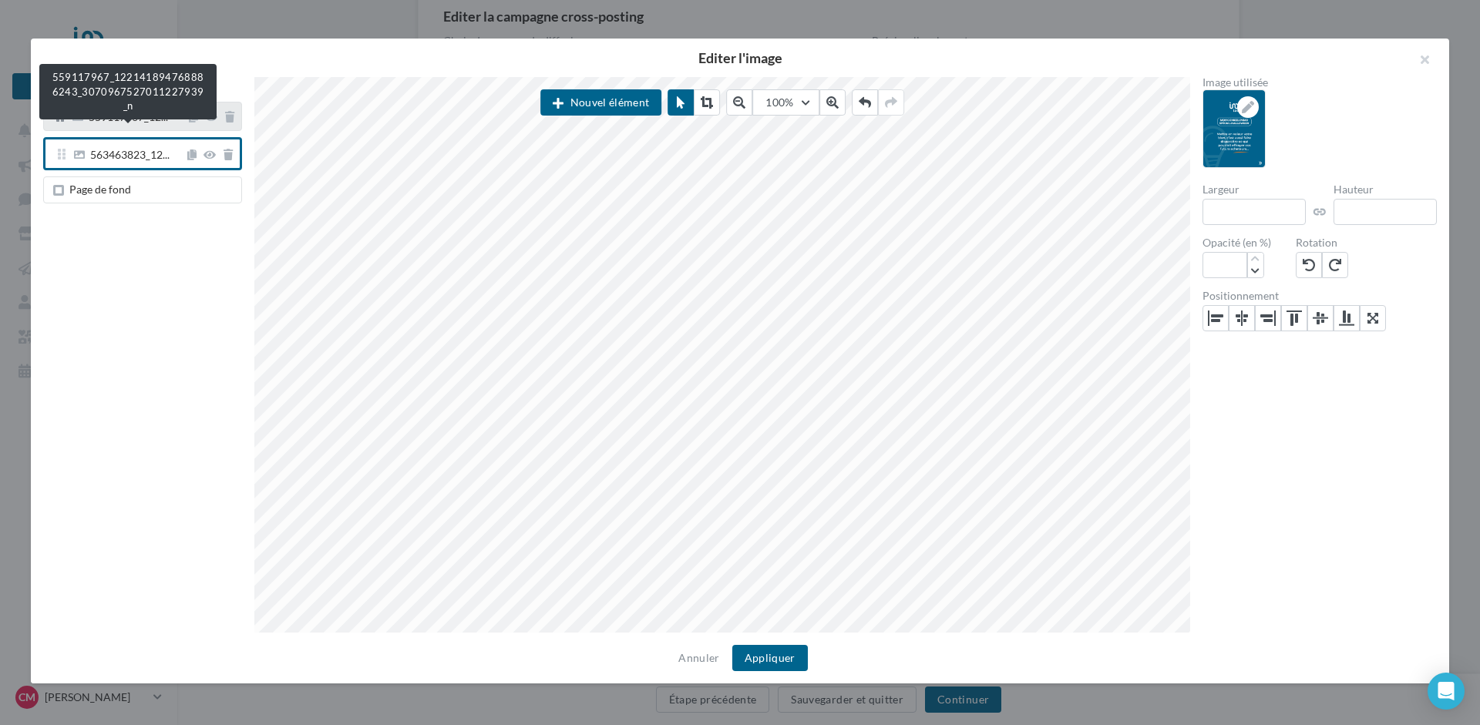
click at [131, 123] on span "559117967_12..." at bounding box center [128, 119] width 79 height 14
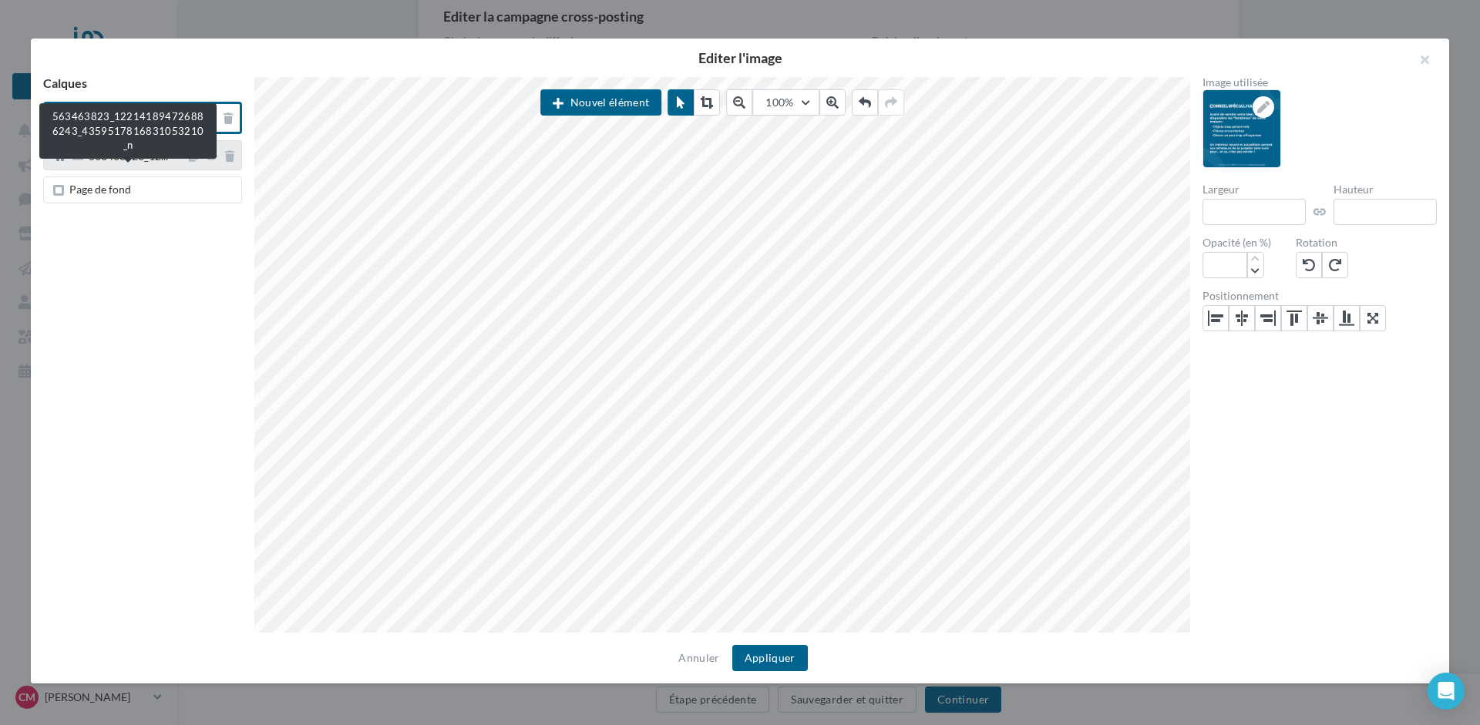
click at [125, 158] on span "563463823_12..." at bounding box center [128, 158] width 79 height 14
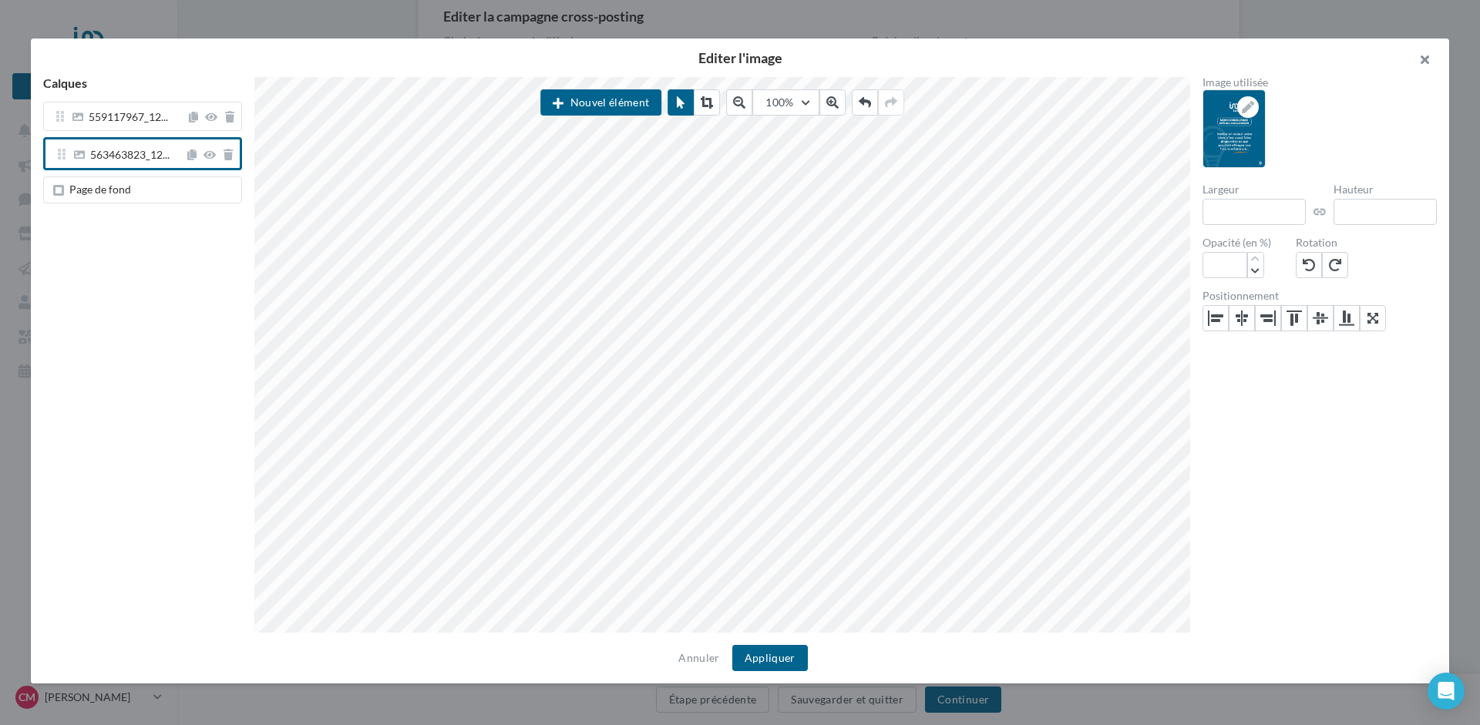
click at [1426, 59] on button "button" at bounding box center [1418, 62] width 62 height 46
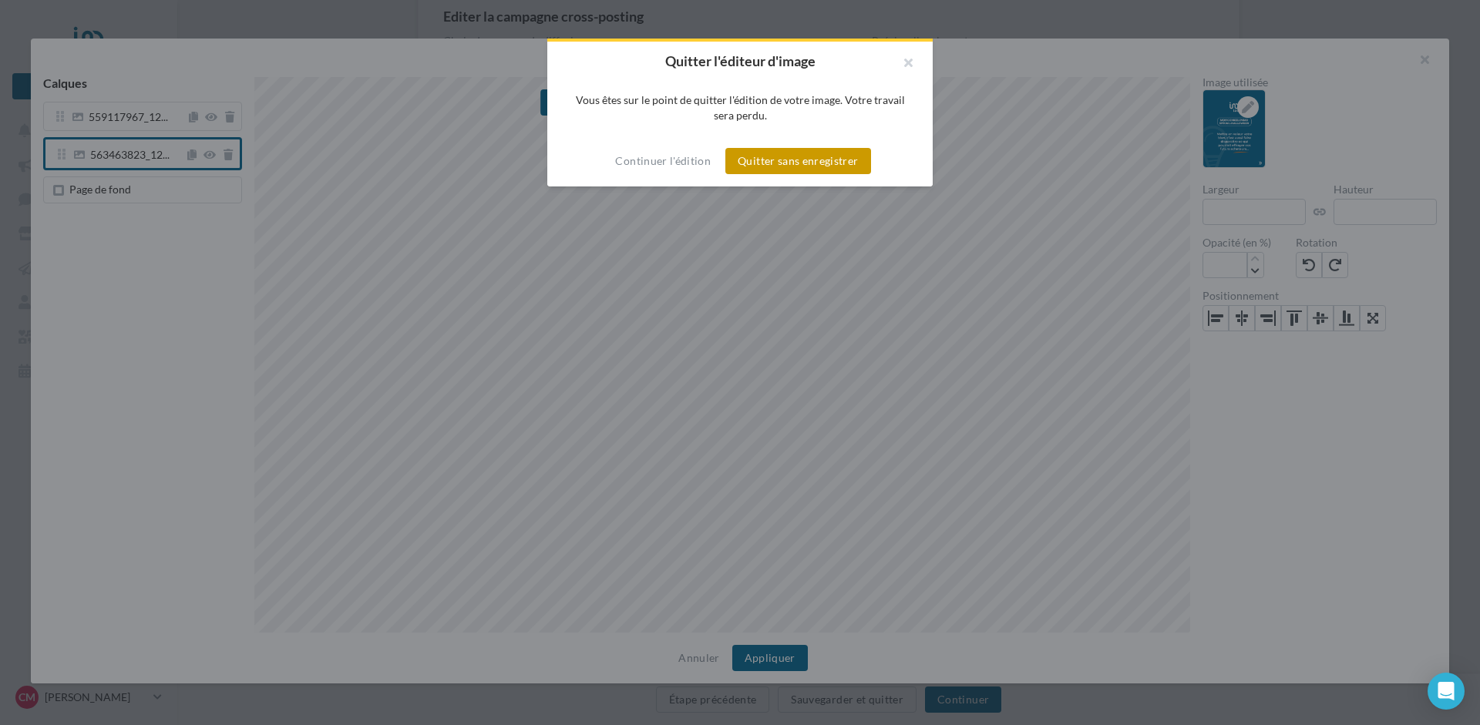
click at [785, 160] on button "Quitter sans enregistrer" at bounding box center [797, 161] width 145 height 26
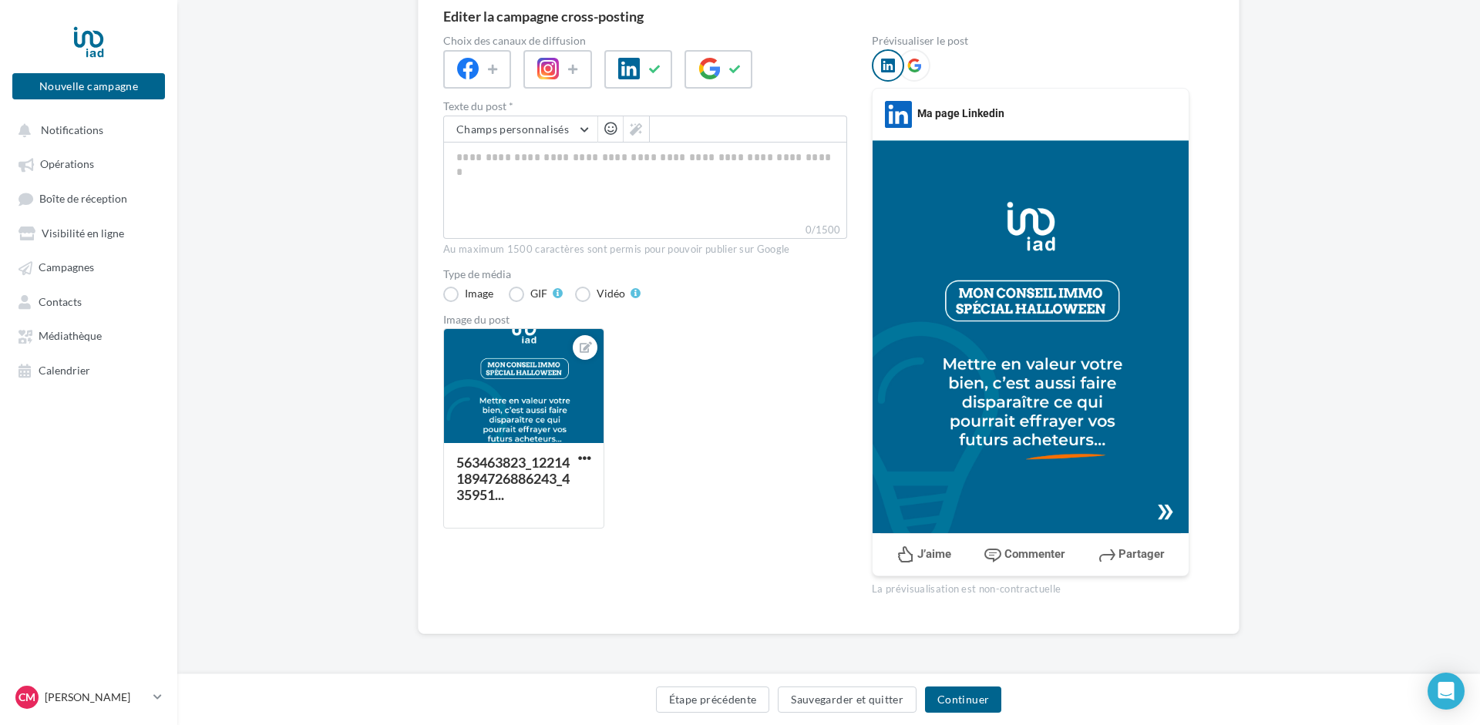
click at [478, 559] on div "Choix des canaux de diffusion Texte du post * Champs personnalisés Lien de soll…" at bounding box center [645, 321] width 404 height 573
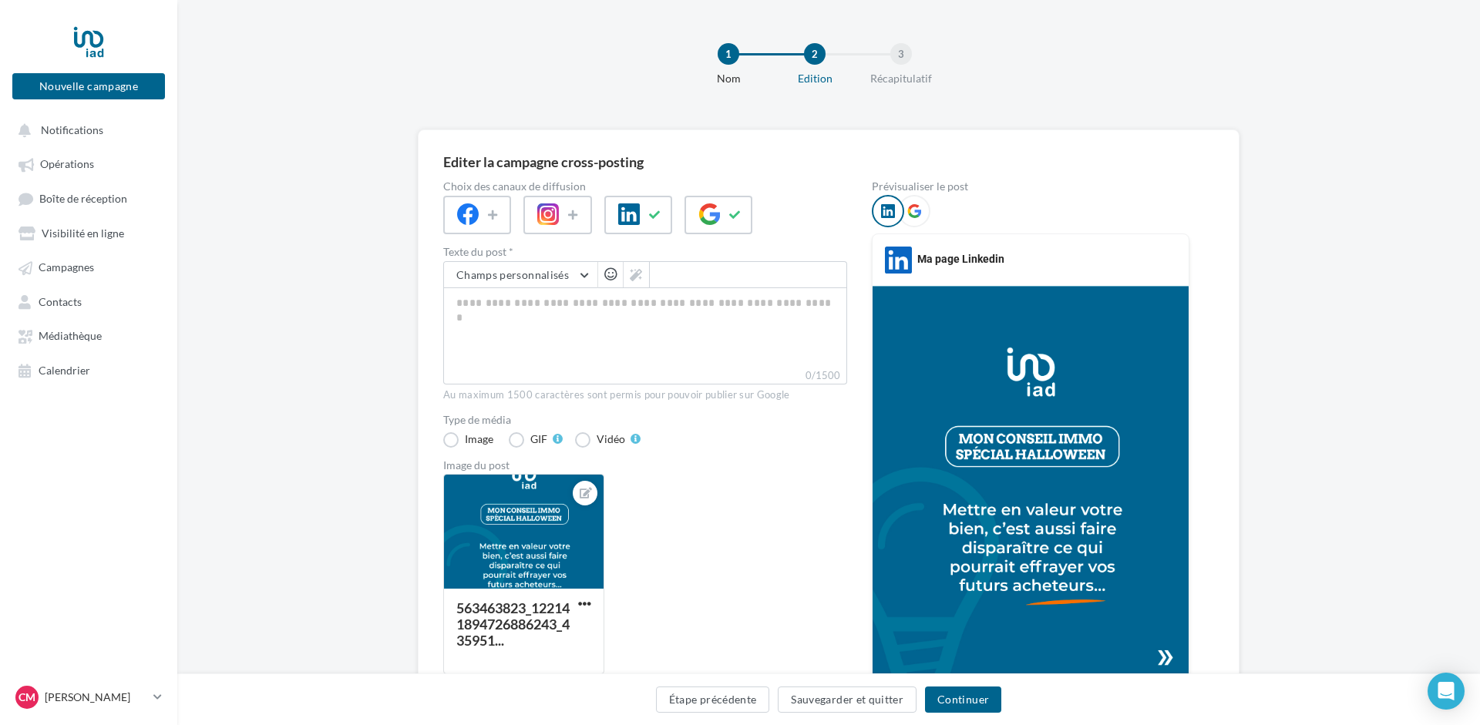
scroll to position [146, 0]
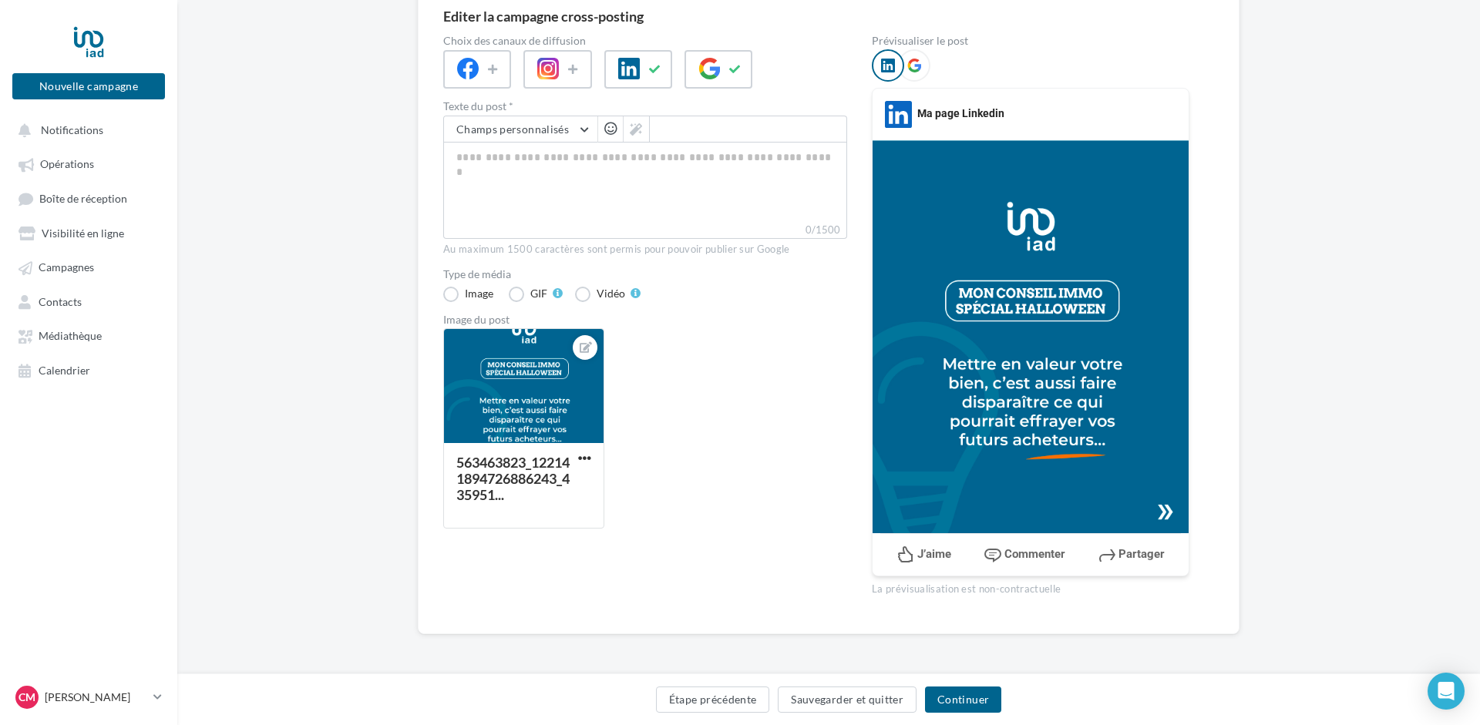
click at [687, 367] on div "563463823_122141894726886243_435951..." at bounding box center [651, 434] width 416 height 213
click at [582, 345] on icon at bounding box center [586, 347] width 12 height 11
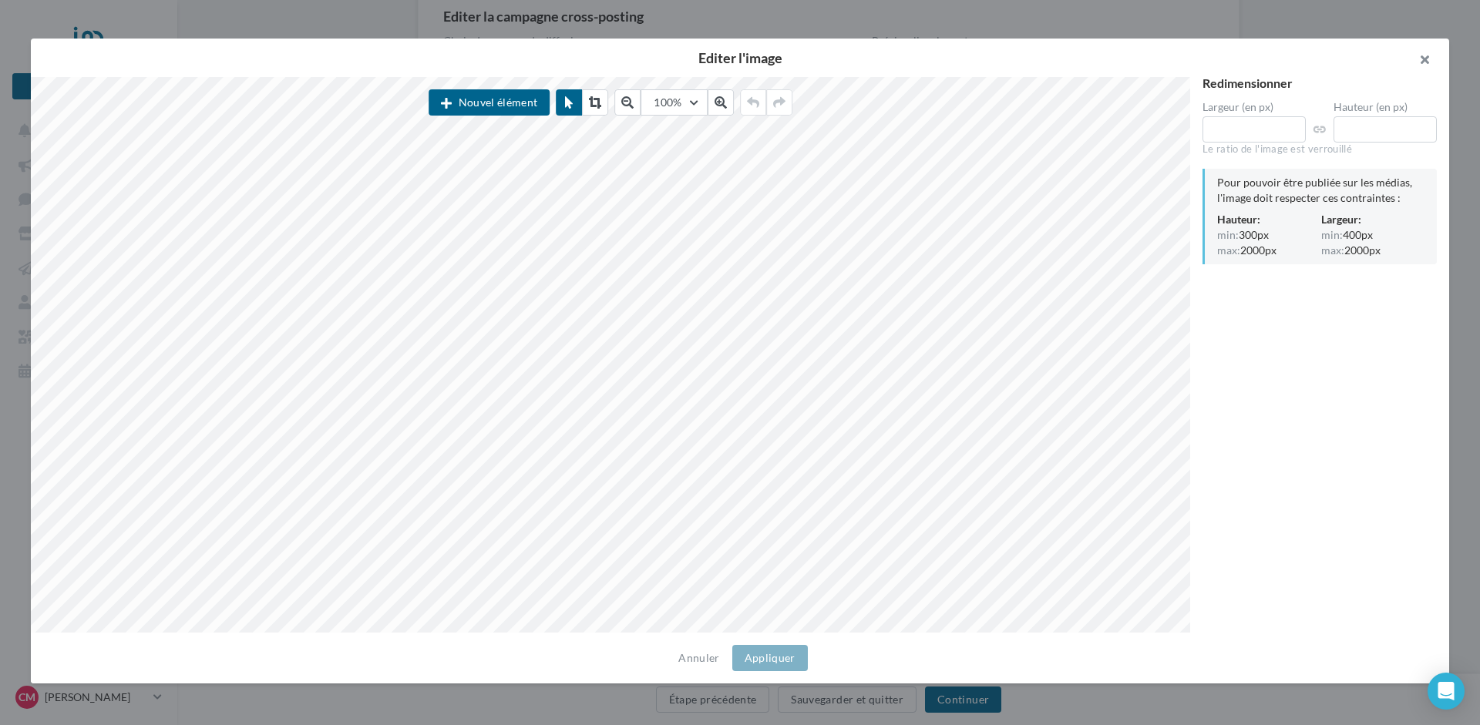
click at [1428, 63] on button "button" at bounding box center [1418, 62] width 62 height 46
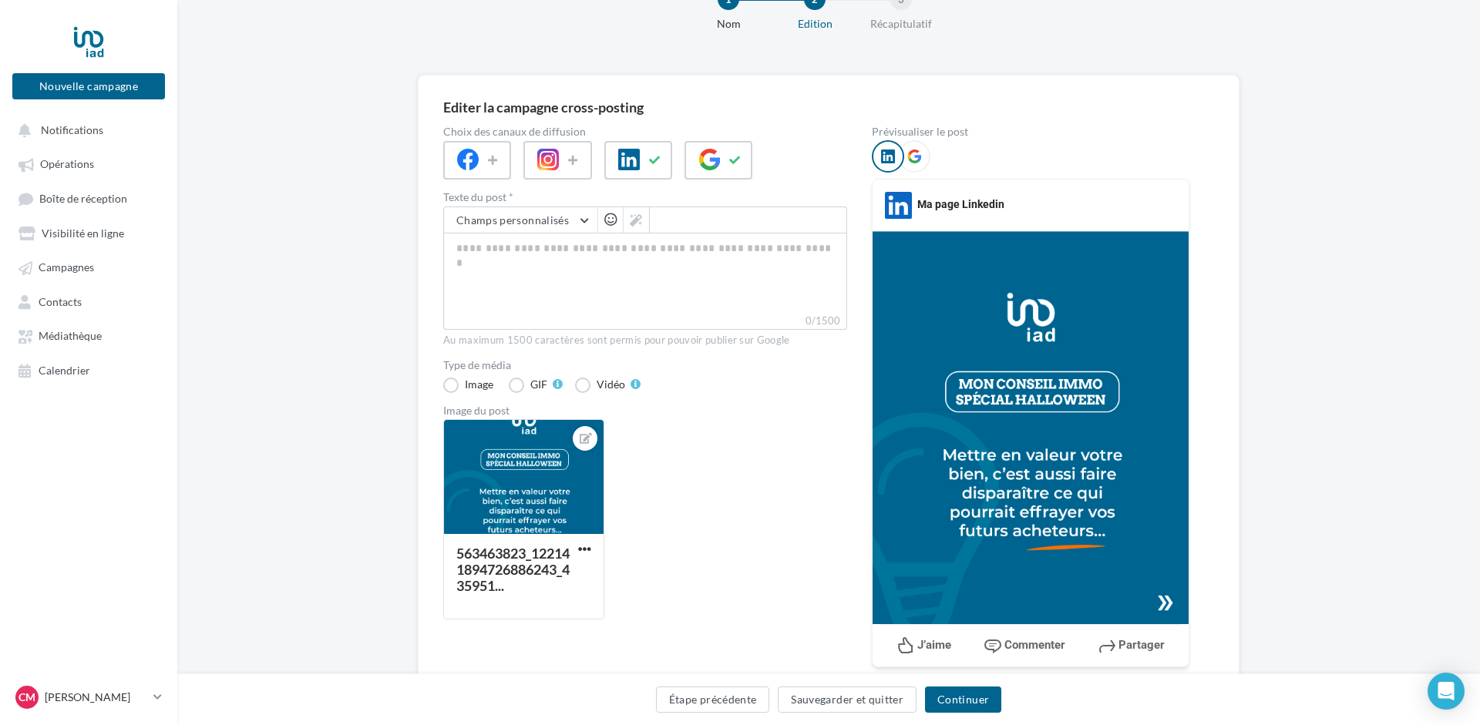
scroll to position [0, 0]
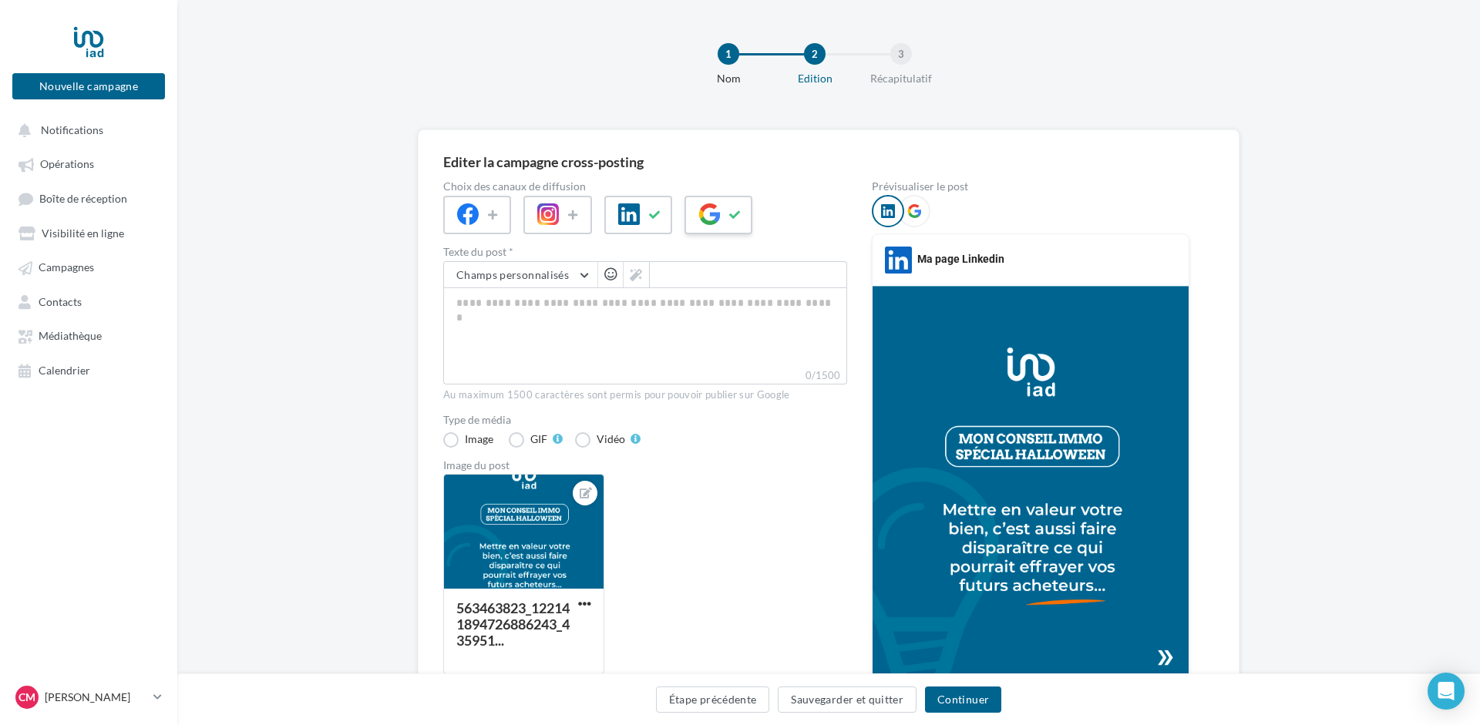
click at [736, 210] on icon at bounding box center [735, 215] width 12 height 11
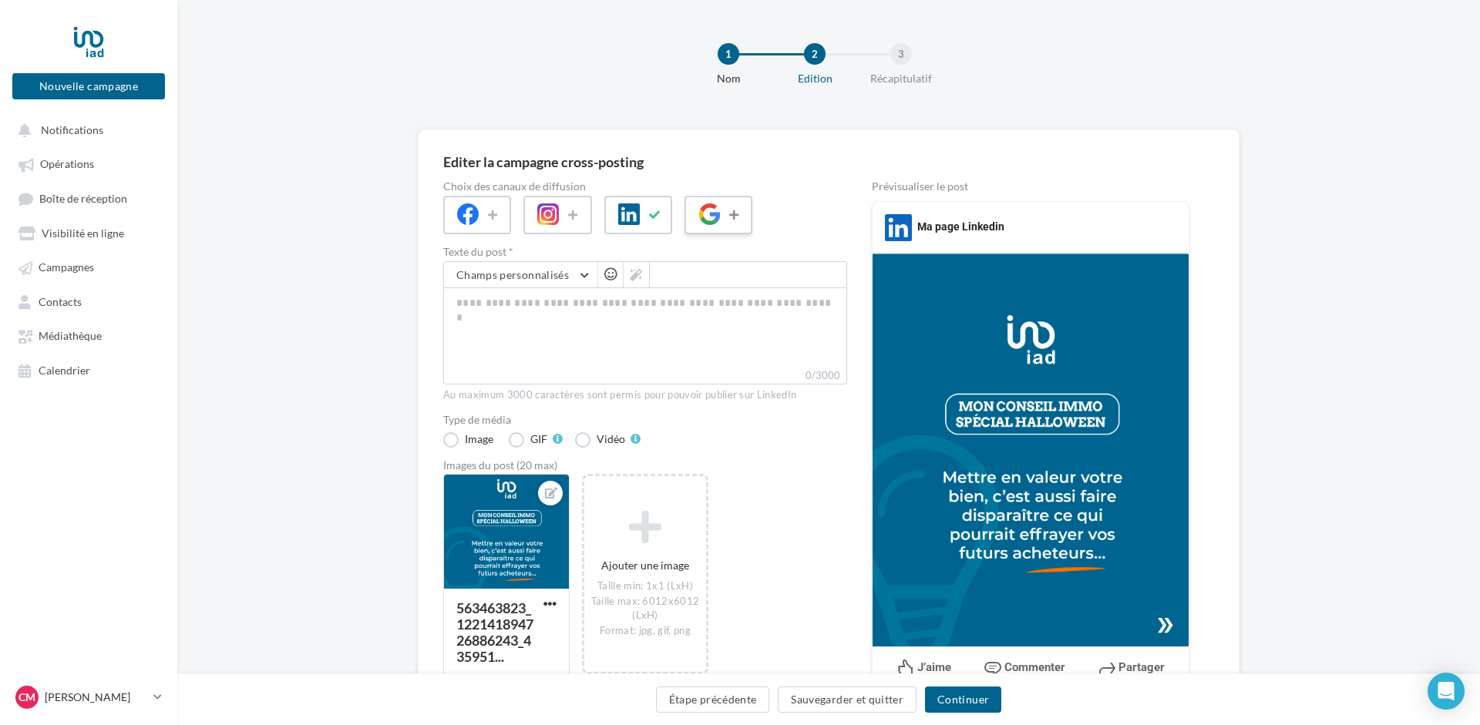
click at [736, 214] on icon at bounding box center [735, 215] width 12 height 11
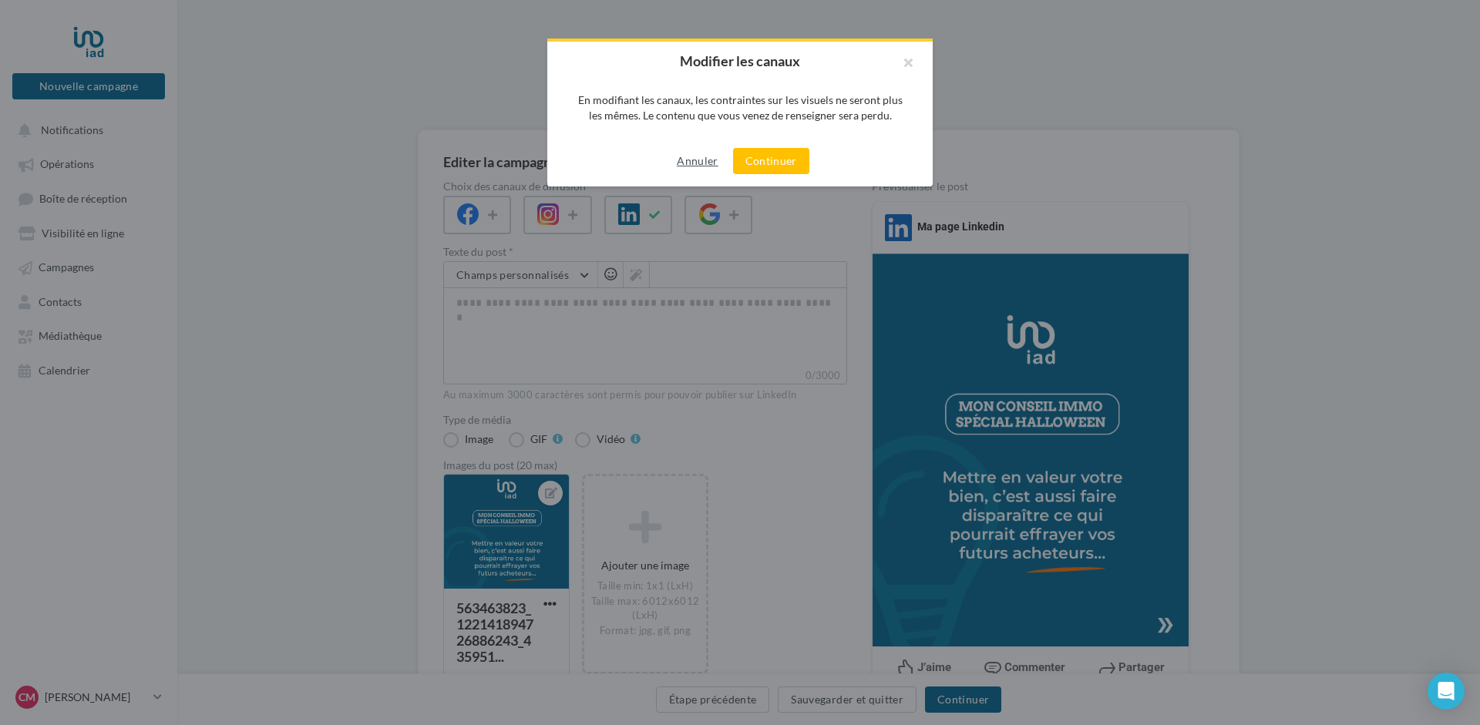
click at [703, 158] on button "Annuler" at bounding box center [697, 161] width 53 height 18
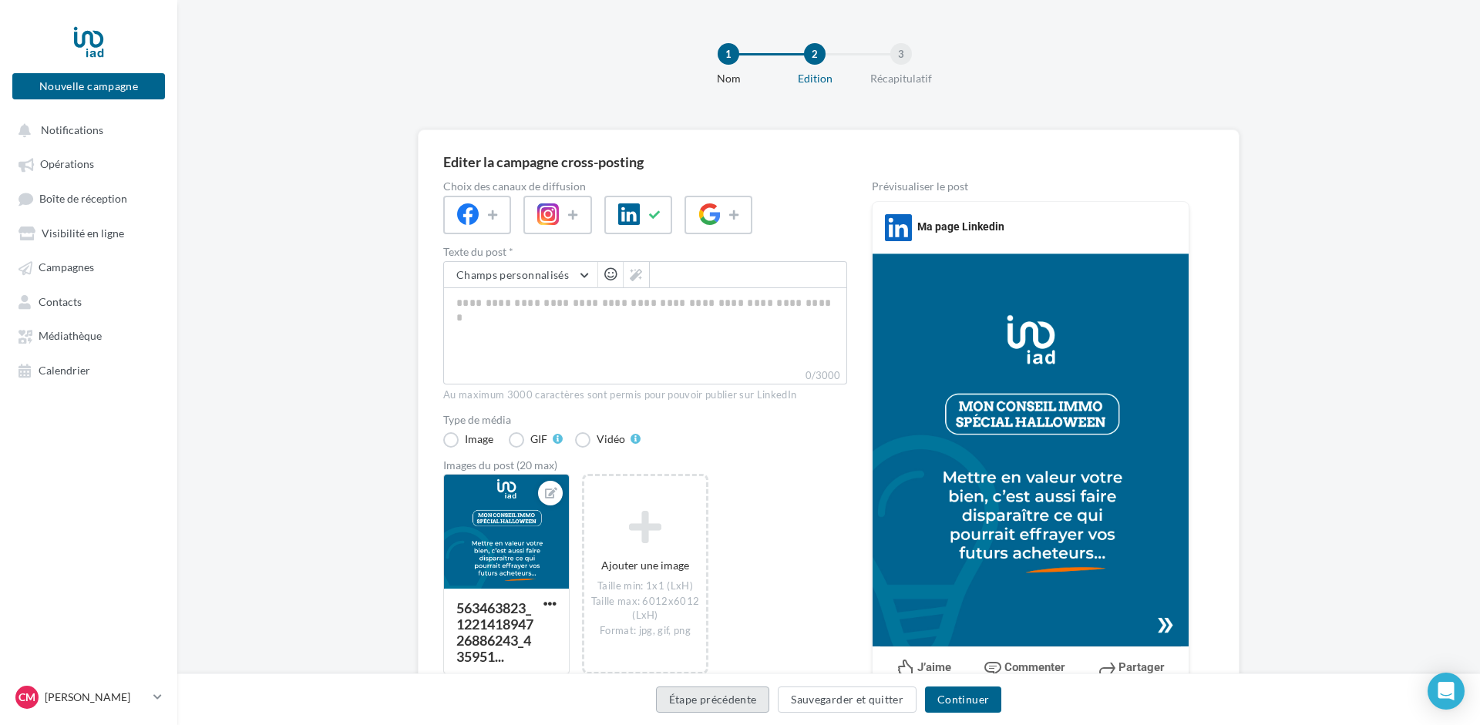
click at [711, 699] on button "Étape précédente" at bounding box center [713, 700] width 114 height 26
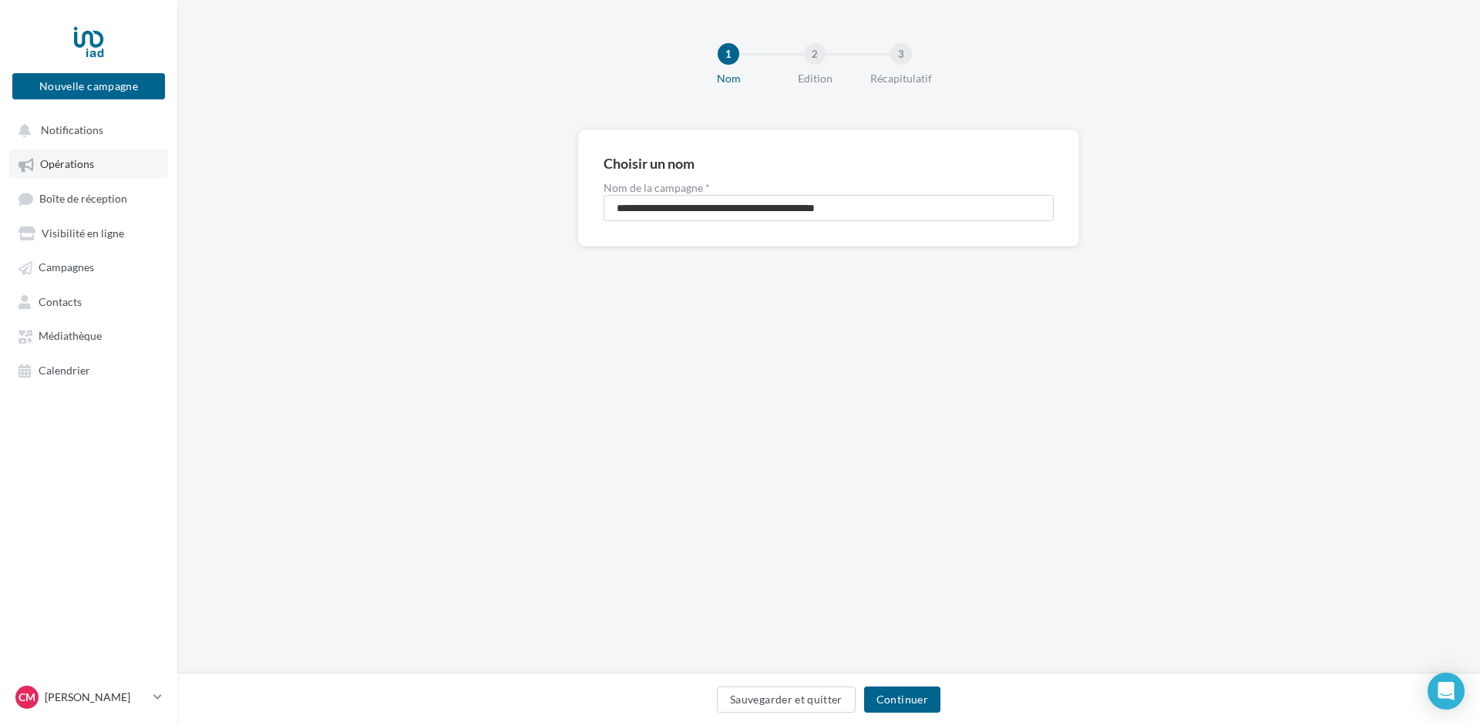
click at [65, 160] on span "Opérations" at bounding box center [67, 164] width 54 height 13
